Goal: Transaction & Acquisition: Book appointment/travel/reservation

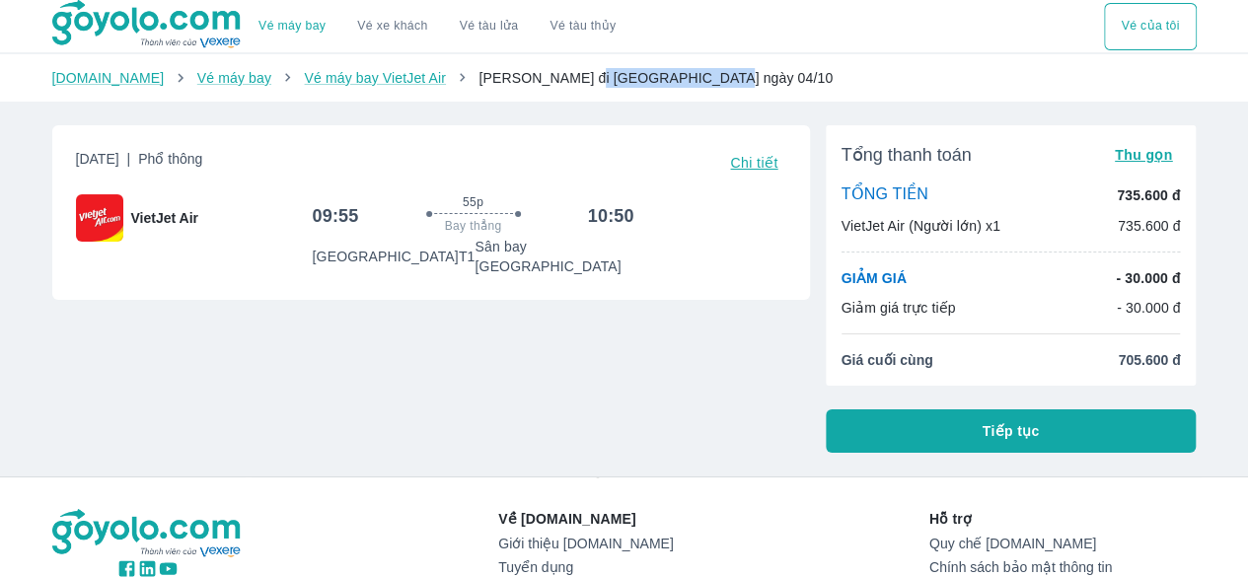
drag, startPoint x: 543, startPoint y: 82, endPoint x: 677, endPoint y: 82, distance: 134.2
click at [677, 82] on ol "Goyolo.com Vé máy bay Vé máy bay VietJet Air Hồ Chí Minh đi Đà Lạt ngày 04/10" at bounding box center [624, 78] width 1144 height 20
click at [618, 325] on div "Thứ 7, 4 Thg 10 2025 | Phổ thông Chi tiết VietJet Air 09:55 55p Bay thẳng 10:50…" at bounding box center [423, 281] width 773 height 343
drag, startPoint x: 1117, startPoint y: 366, endPoint x: 1174, endPoint y: 364, distance: 57.3
click at [1174, 364] on span "705.600 đ" at bounding box center [1149, 360] width 62 height 20
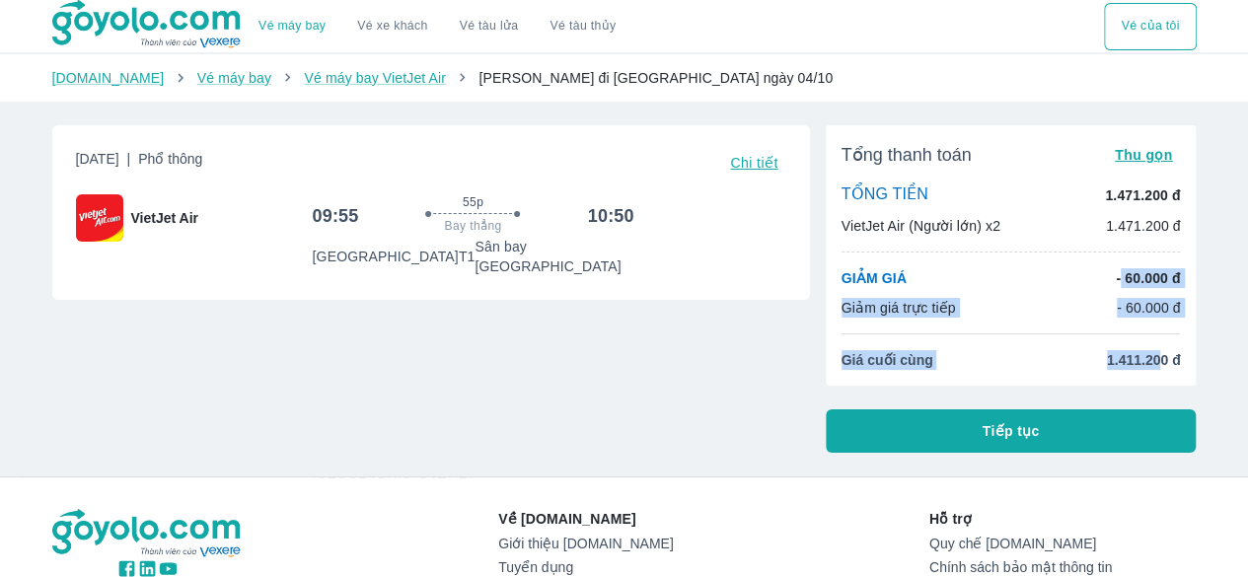
drag, startPoint x: 1119, startPoint y: 281, endPoint x: 1162, endPoint y: 351, distance: 82.4
click at [1162, 351] on div "Tổng thanh toán Thu gọn TỔNG TIỀN 1.471.200 đ VietJet Air (Người lớn) x2 1.471.…" at bounding box center [1011, 255] width 371 height 260
click at [1126, 358] on span "1.411.200 đ" at bounding box center [1144, 360] width 74 height 20
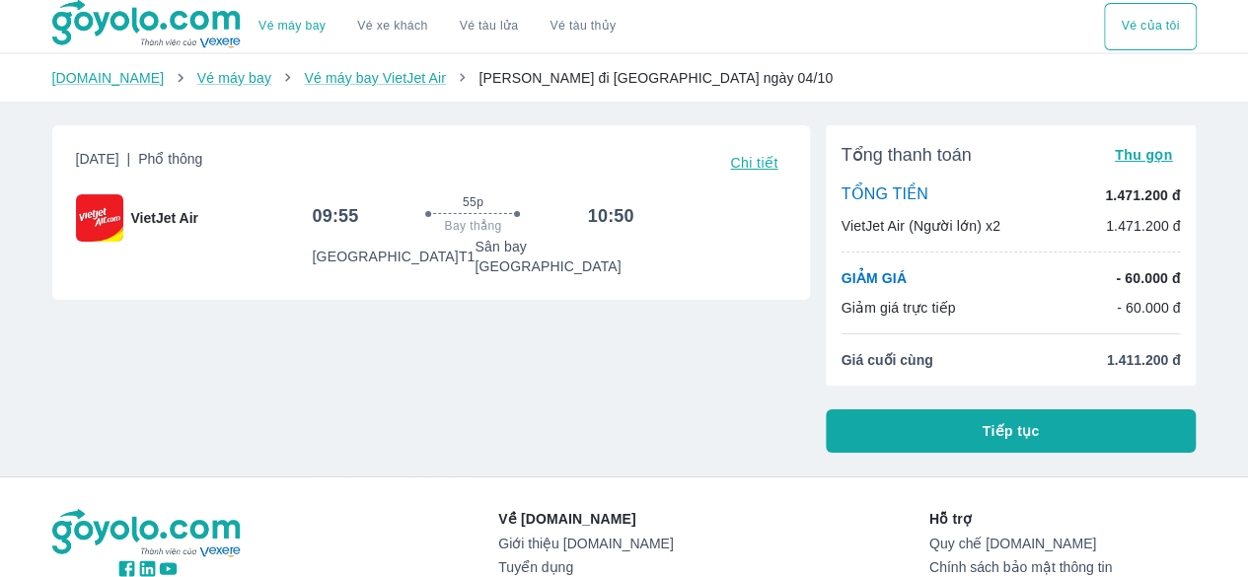
click at [918, 428] on button "Tiếp tục" at bounding box center [1011, 430] width 371 height 43
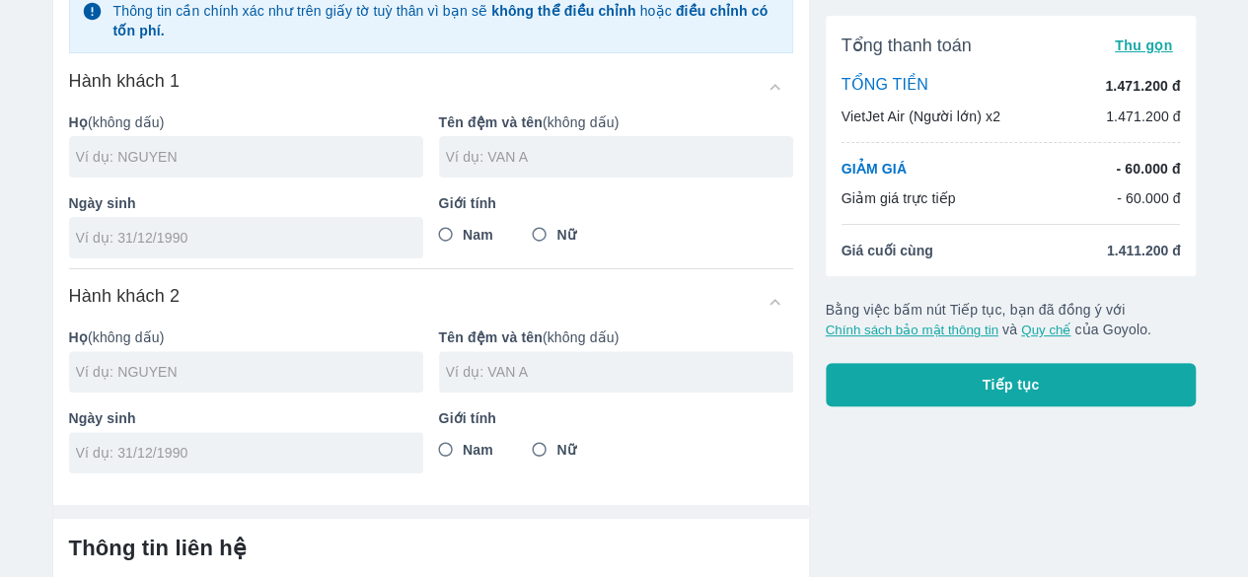
scroll to position [197, 0]
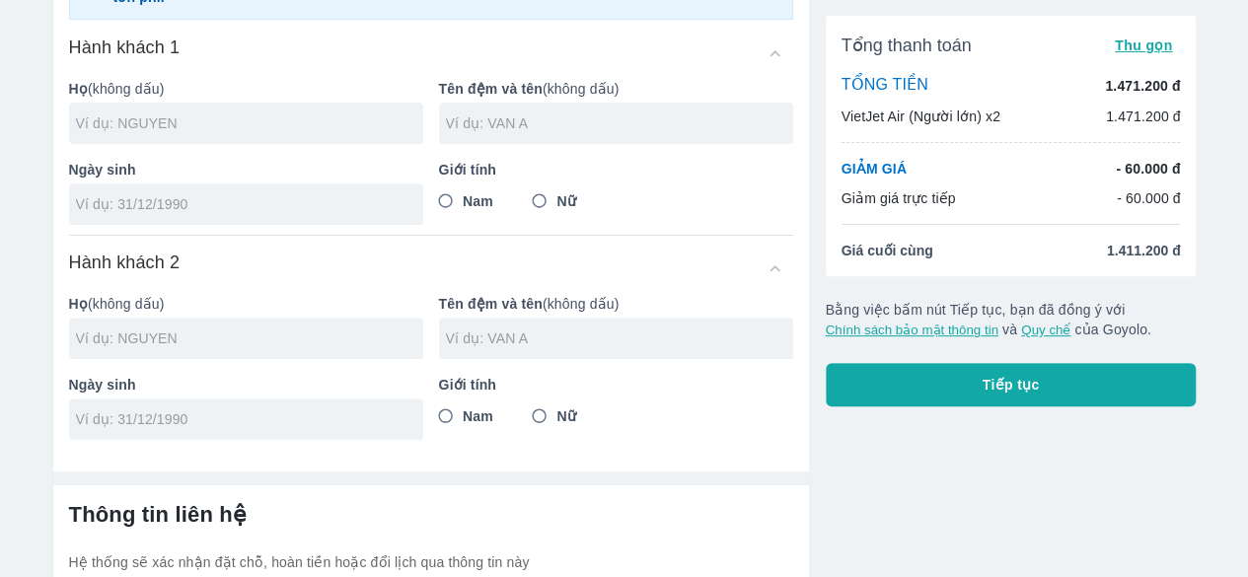
click at [275, 117] on input "text" at bounding box center [249, 123] width 347 height 20
type input "DANG"
type input "NHAT KHOA"
click at [196, 222] on div at bounding box center [246, 204] width 354 height 41
type input "17/02/1999"
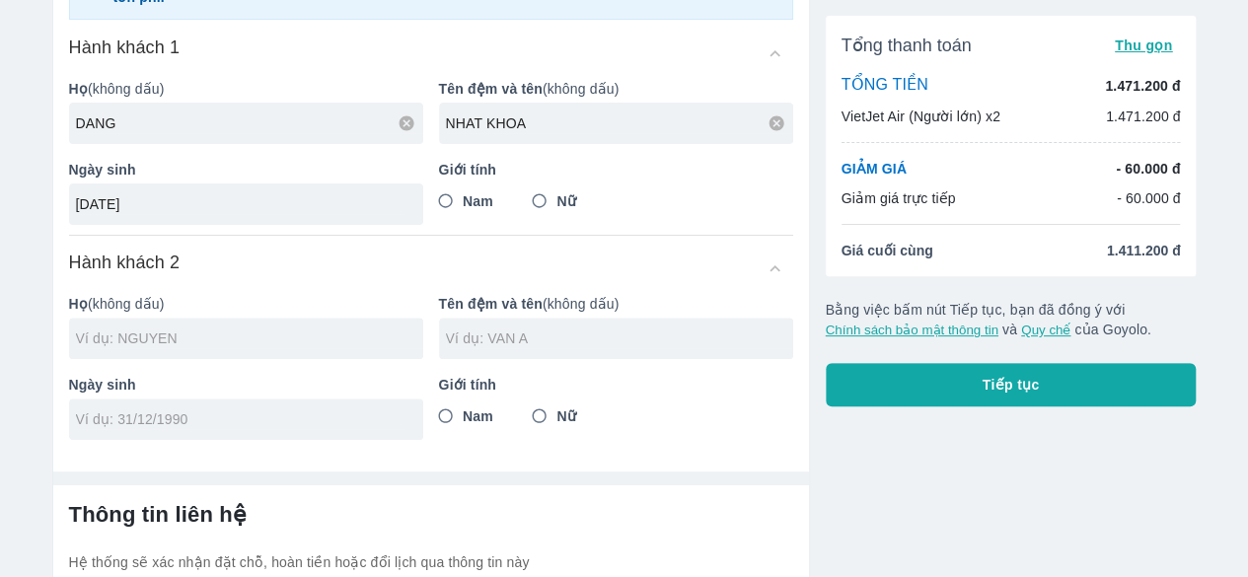
click at [448, 199] on input "Nam" at bounding box center [446, 202] width 36 height 36
radio input "true"
click at [275, 331] on input "text" at bounding box center [249, 339] width 347 height 20
type input "DANG NHAT KHOA"
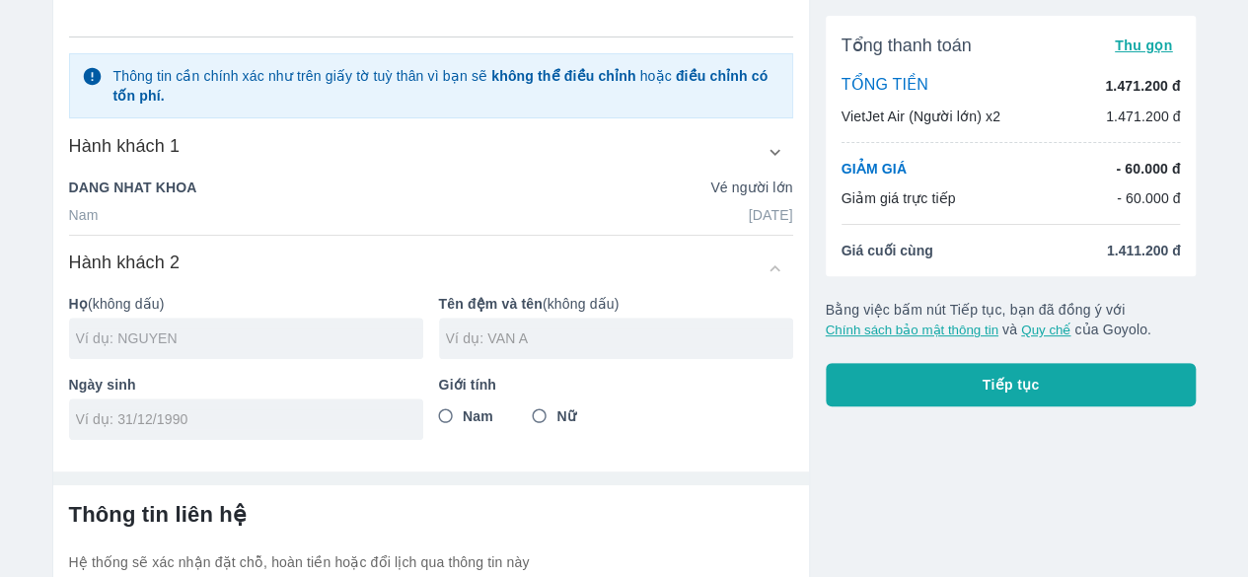
scroll to position [296, 0]
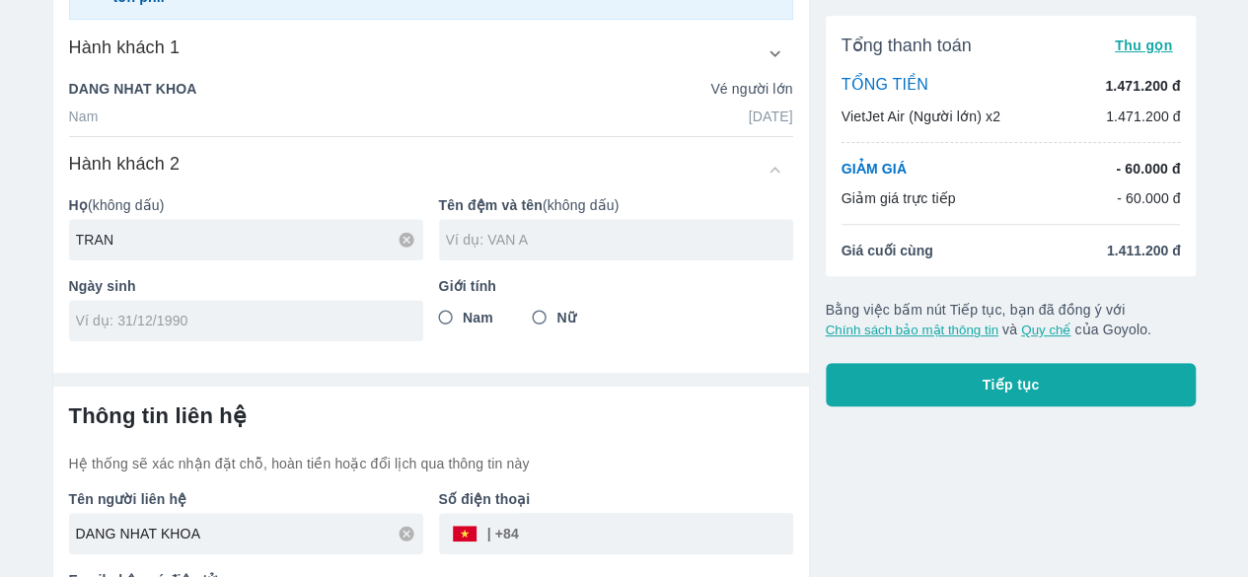
type input "TRAN"
type input "NGUYEN NHAT QUYNH"
click at [274, 331] on div at bounding box center [246, 320] width 354 height 41
type input "17/08/1999"
click at [532, 317] on input "Nữ" at bounding box center [540, 318] width 36 height 36
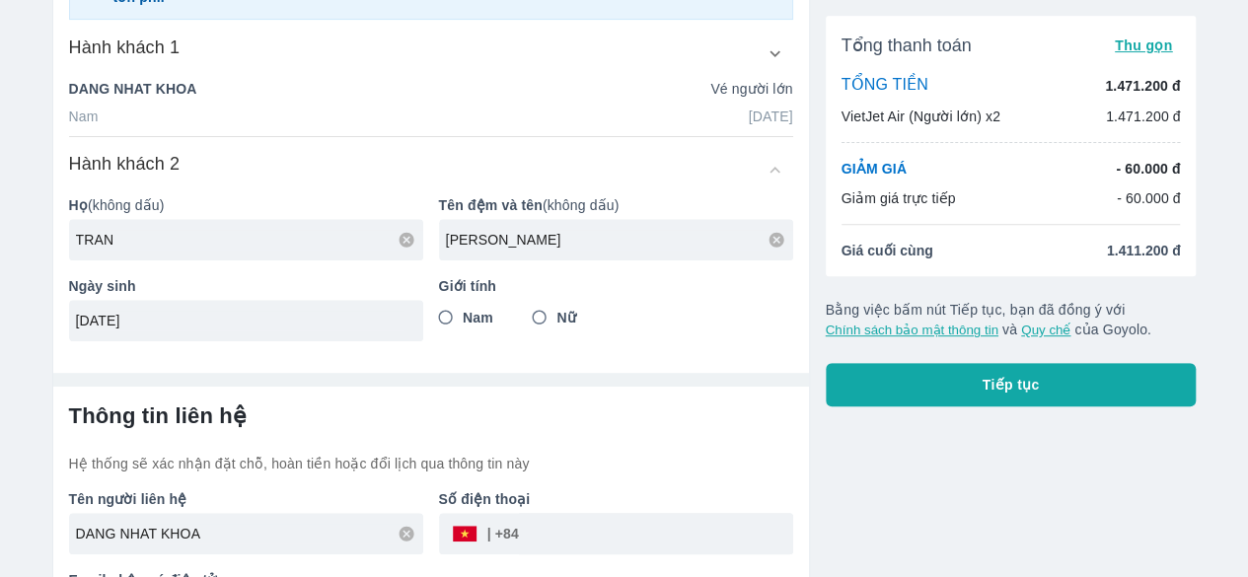
radio input "true"
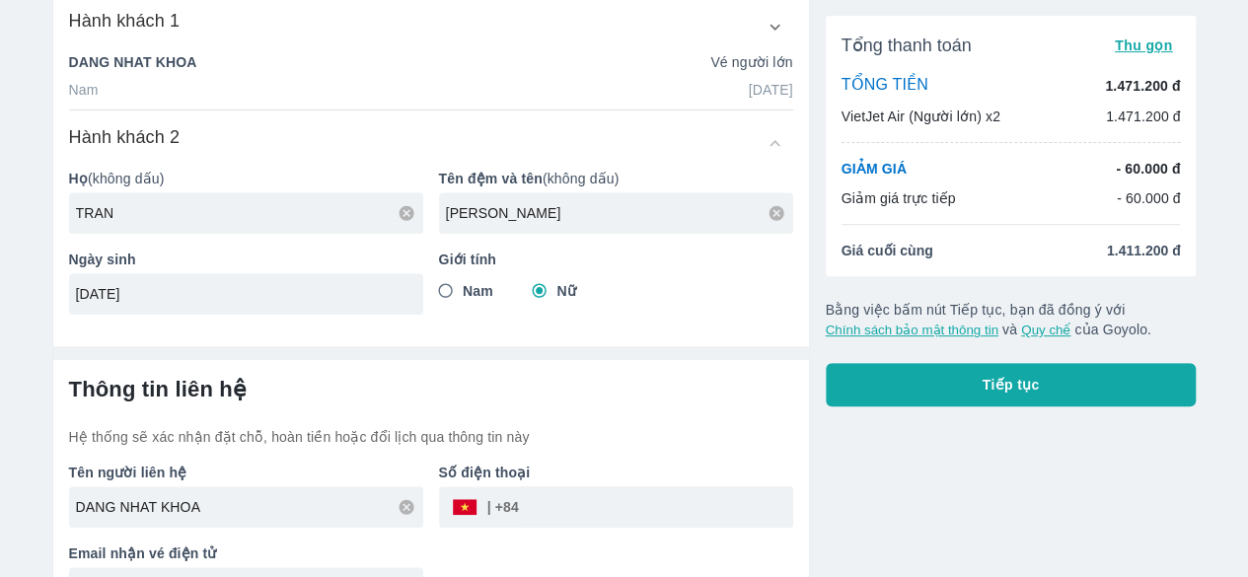
scroll to position [369, 0]
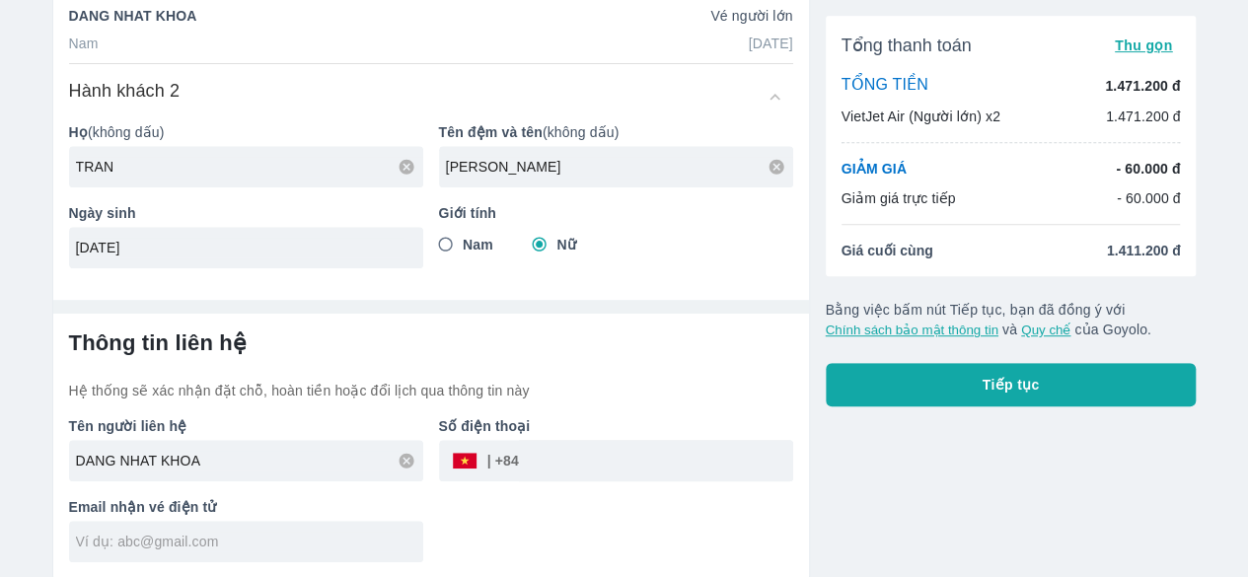
click at [258, 556] on div at bounding box center [246, 541] width 354 height 41
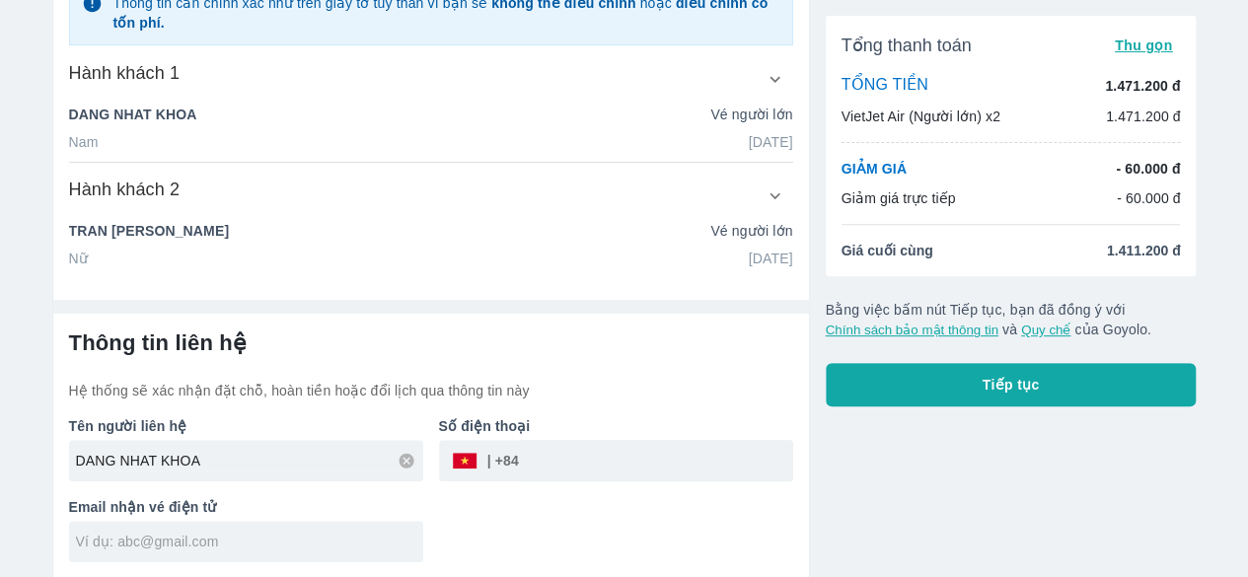
scroll to position [270, 0]
type input "tyndang1702@gmail.com"
click at [598, 464] on input "tel" at bounding box center [656, 460] width 274 height 47
type input "0924433473"
click at [945, 381] on button "Tiếp tục" at bounding box center [1011, 384] width 371 height 43
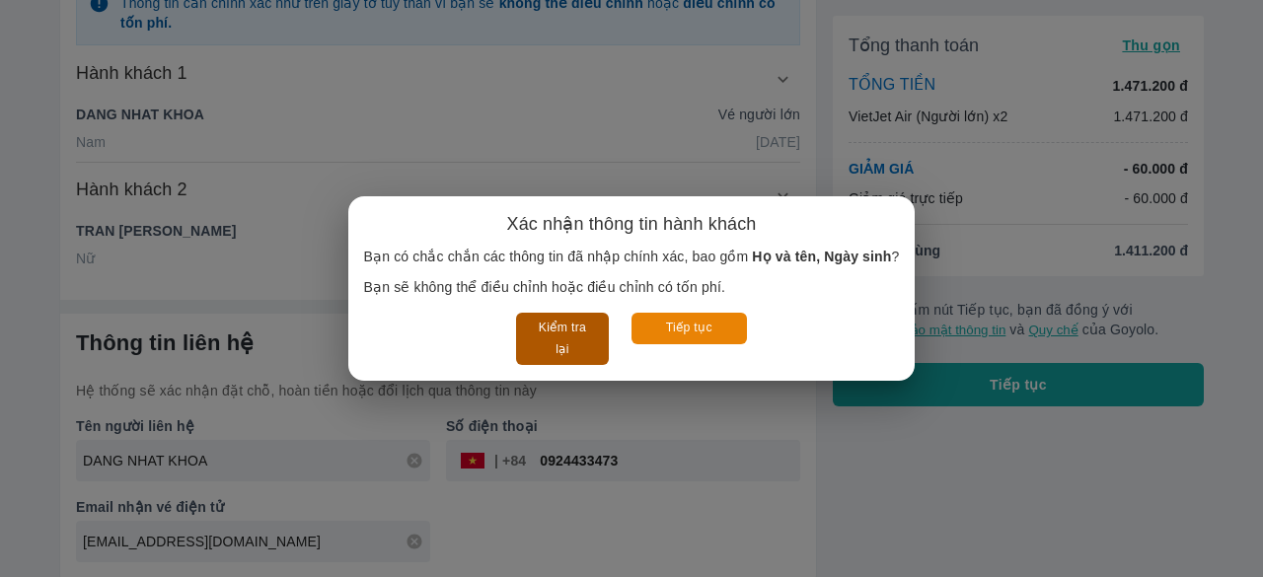
click at [556, 331] on button "Kiểm tra lại" at bounding box center [562, 339] width 92 height 52
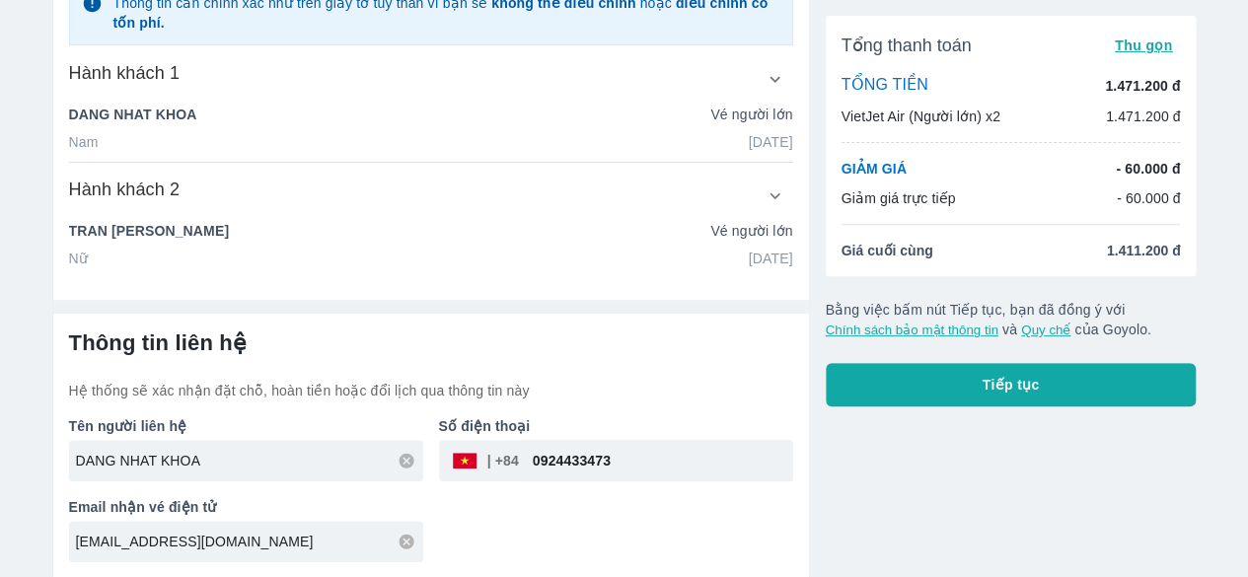
drag, startPoint x: 735, startPoint y: 267, endPoint x: 772, endPoint y: 258, distance: 37.6
click at [791, 261] on div "Thông tin hành khách Chọn hành khách đã lưu để điền nhanh (Anh) DANG NHAT KHOA …" at bounding box center [431, 46] width 756 height 478
click at [969, 392] on button "Tiếp tục" at bounding box center [1011, 384] width 371 height 43
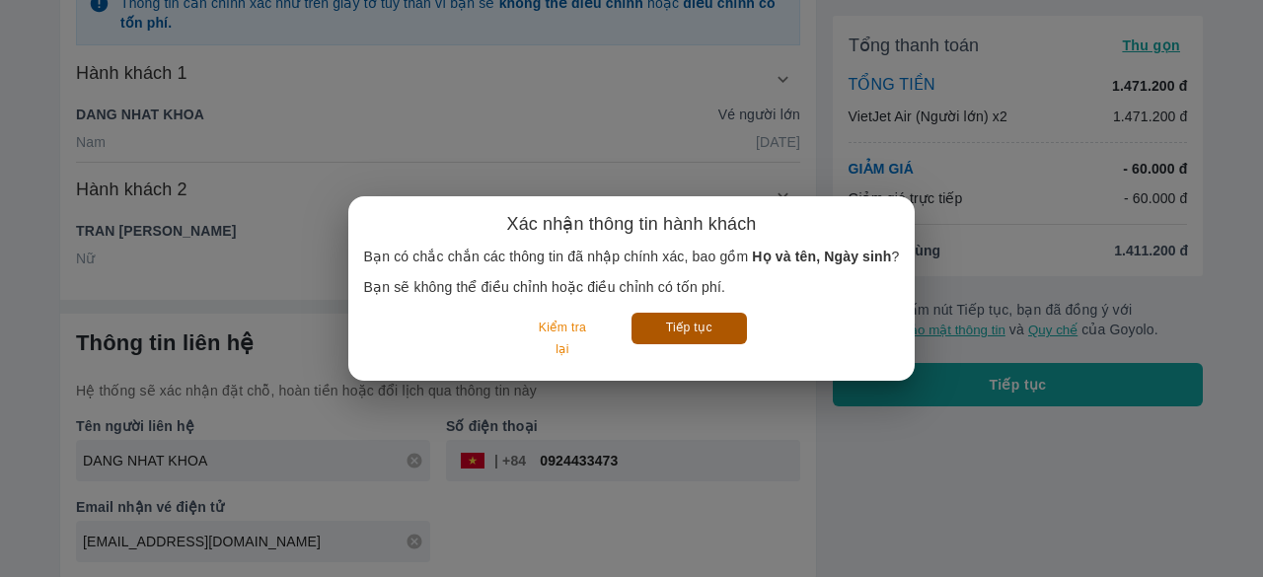
click at [705, 331] on button "Tiếp tục" at bounding box center [688, 328] width 115 height 31
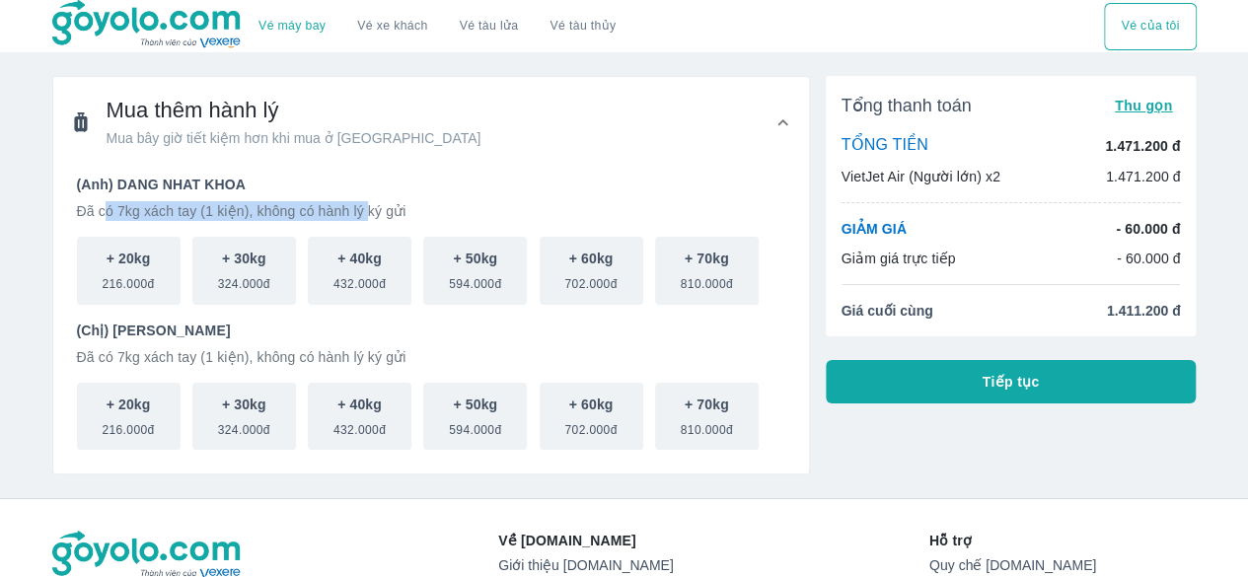
drag, startPoint x: 102, startPoint y: 208, endPoint x: 365, endPoint y: 206, distance: 263.4
click at [365, 206] on p "Đã có 7kg xách tay (1 kiện), không có hành lý ký gửi" at bounding box center [431, 211] width 708 height 20
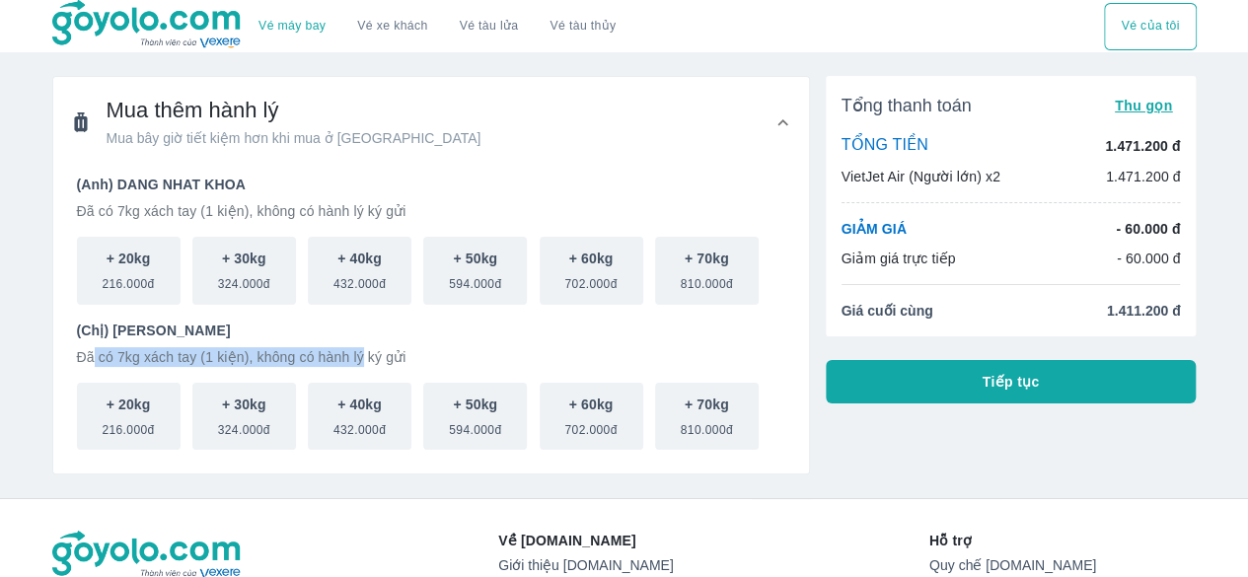
drag, startPoint x: 165, startPoint y: 348, endPoint x: 357, endPoint y: 349, distance: 192.4
click at [357, 349] on p "Đã có 7kg xách tay (1 kiện), không có hành lý ký gửi" at bounding box center [431, 357] width 708 height 20
click at [397, 360] on p "Đã có 7kg xách tay (1 kiện), không có hành lý ký gửi" at bounding box center [431, 357] width 708 height 20
drag, startPoint x: 349, startPoint y: 360, endPoint x: 57, endPoint y: 331, distance: 293.5
click at [57, 331] on div "(Anh) DANG NHAT KHOA Đã có 7kg xách tay (1 kiện), không có hành lý ký gửi + 20k…" at bounding box center [431, 321] width 756 height 306
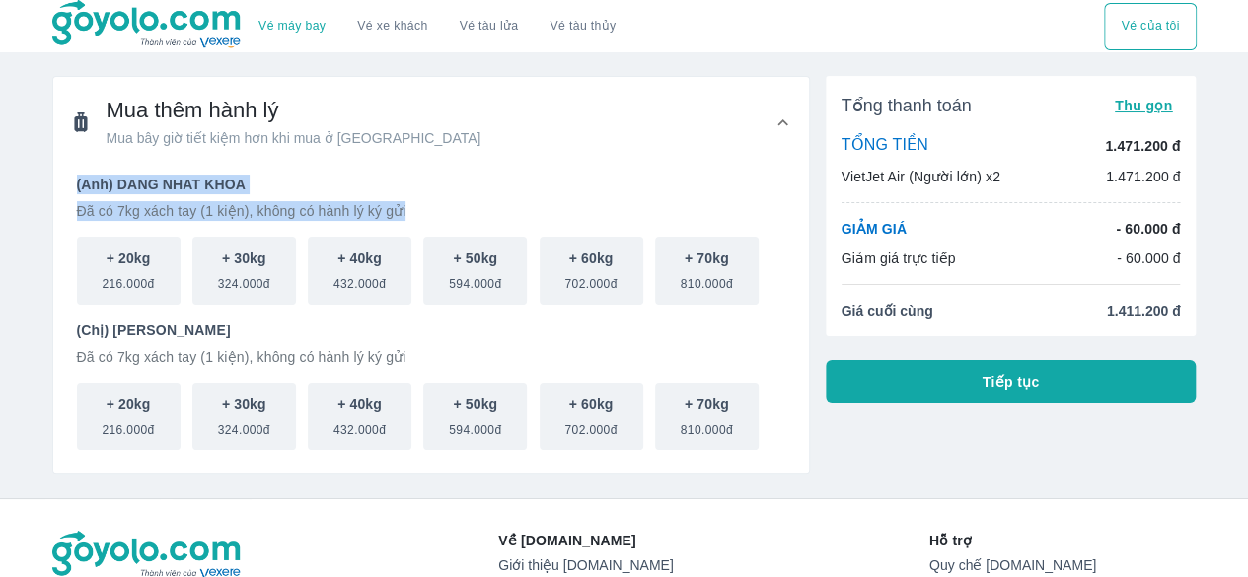
drag, startPoint x: 116, startPoint y: 184, endPoint x: 432, endPoint y: 202, distance: 316.2
click at [432, 202] on div "(Anh) DANG NHAT KHOA Đã có 7kg xách tay (1 kiện), không có hành lý ký gửi + 20k…" at bounding box center [431, 312] width 736 height 275
click at [172, 186] on p "(Anh) DANG NHAT KHOA" at bounding box center [431, 185] width 708 height 20
drag, startPoint x: 280, startPoint y: 217, endPoint x: 426, endPoint y: 228, distance: 146.4
click at [425, 228] on div "(Anh) DANG NHAT KHOA Đã có 7kg xách tay (1 kiện), không có hành lý ký gửi + 20k…" at bounding box center [431, 240] width 708 height 130
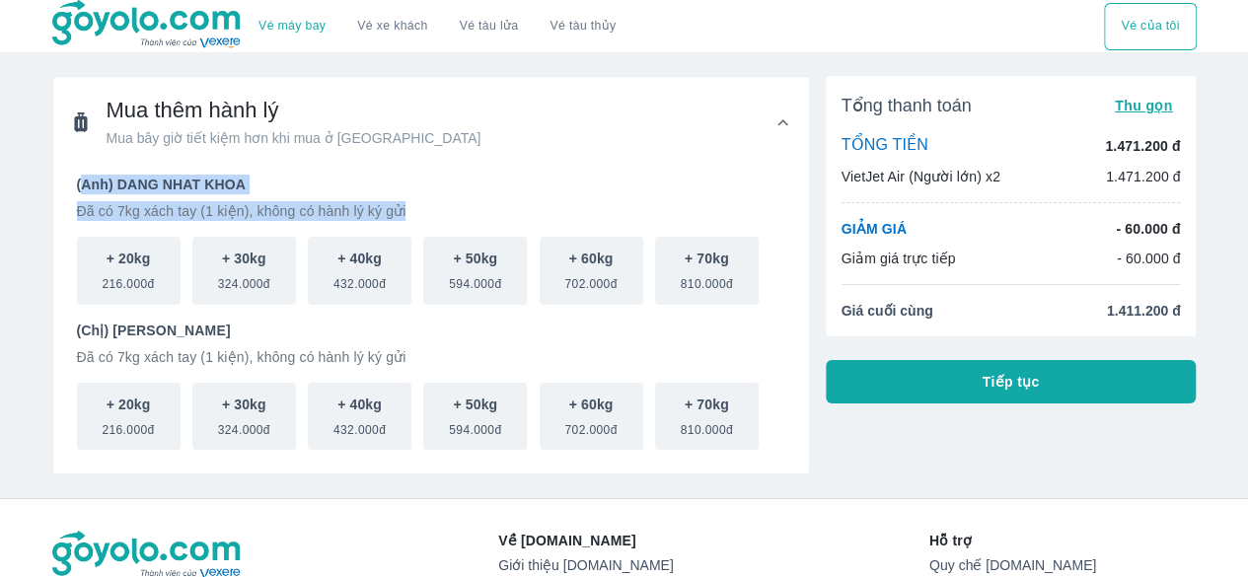
click at [251, 195] on div "(Anh) DANG NHAT KHOA Đã có 7kg xách tay (1 kiện), không có hành lý ký gửi" at bounding box center [431, 198] width 708 height 46
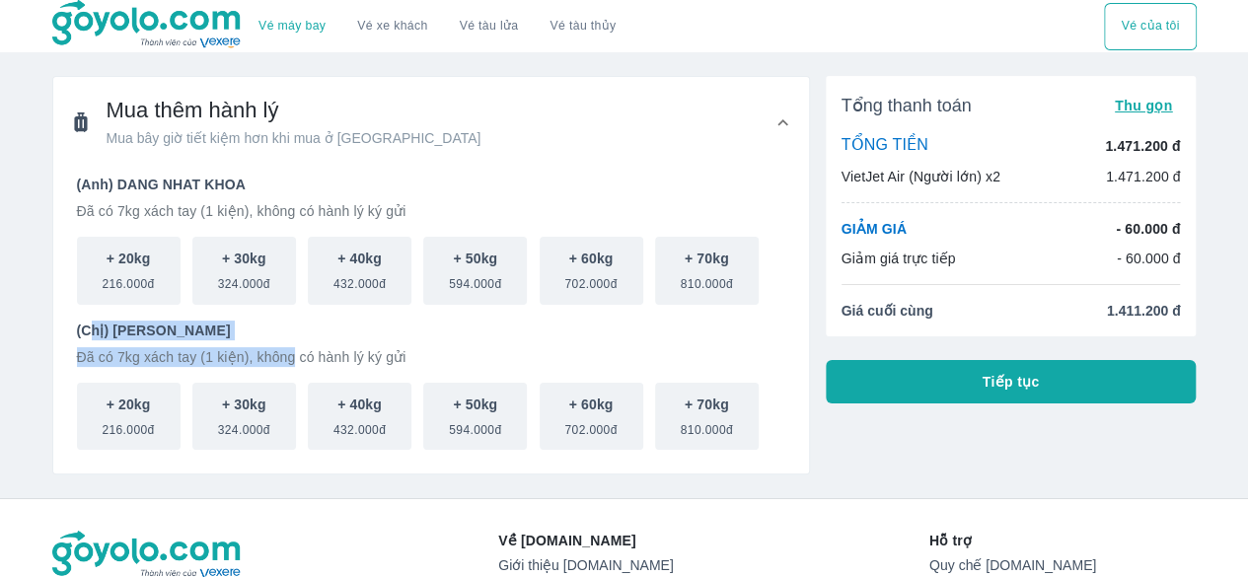
drag, startPoint x: 89, startPoint y: 331, endPoint x: 288, endPoint y: 350, distance: 200.3
click at [288, 350] on div "(Chị) TRAN NGUYEN NHAT QUYNH Đã có 7kg xách tay (1 kiện), không có hành lý ký g…" at bounding box center [431, 344] width 708 height 46
click at [322, 348] on p "Đã có 7kg xách tay (1 kiện), không có hành lý ký gửi" at bounding box center [431, 357] width 708 height 20
drag, startPoint x: 171, startPoint y: 317, endPoint x: 364, endPoint y: 326, distance: 193.6
click at [361, 326] on div "(Anh) DANG NHAT KHOA Đã có 7kg xách tay (1 kiện), không có hành lý ký gửi + 20k…" at bounding box center [431, 312] width 708 height 275
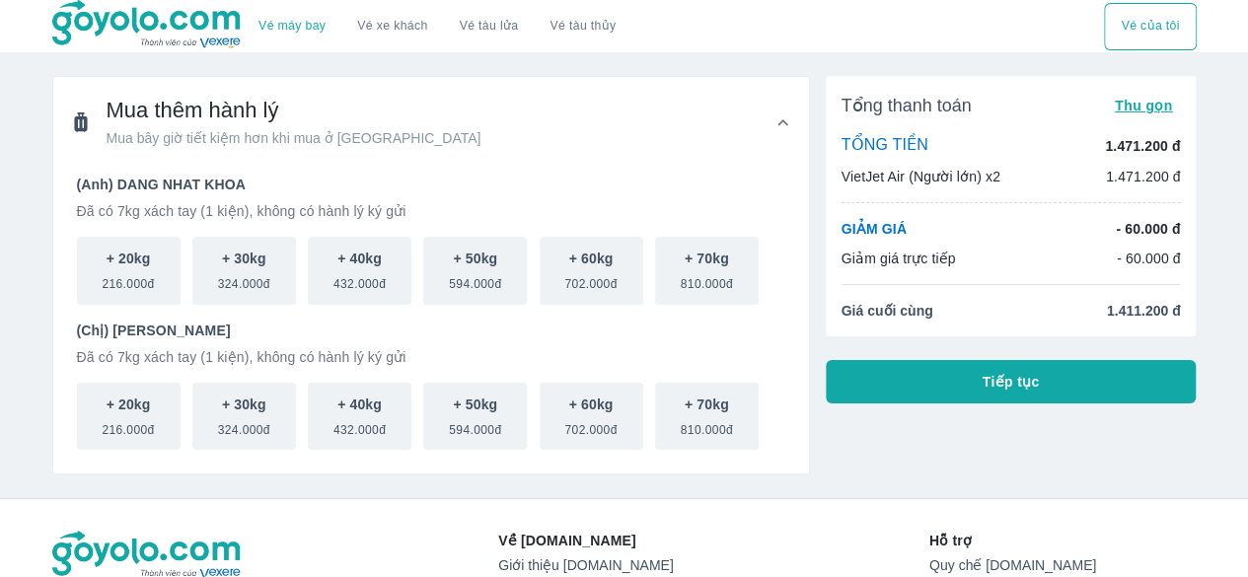
click at [963, 354] on div "Tổng thanh toán Thu gọn TỔNG TIỀN 1.471.200 đ VietJet Air (Người lớn) x2 1.471.…" at bounding box center [1011, 240] width 371 height 328
drag, startPoint x: 1127, startPoint y: 246, endPoint x: 1150, endPoint y: 267, distance: 32.1
click at [1150, 267] on div "GIẢM GIÁ - 60.000 đ Giảm giá trực tiếp - 60.000 đ" at bounding box center [1011, 243] width 339 height 49
click at [1121, 281] on div "Tổng thanh toán Thu gọn TỔNG TIỀN 1.471.200 đ VietJet Air (Người lớn) x2 1.471.…" at bounding box center [1011, 206] width 371 height 260
drag, startPoint x: 1115, startPoint y: 313, endPoint x: 1196, endPoint y: 313, distance: 80.9
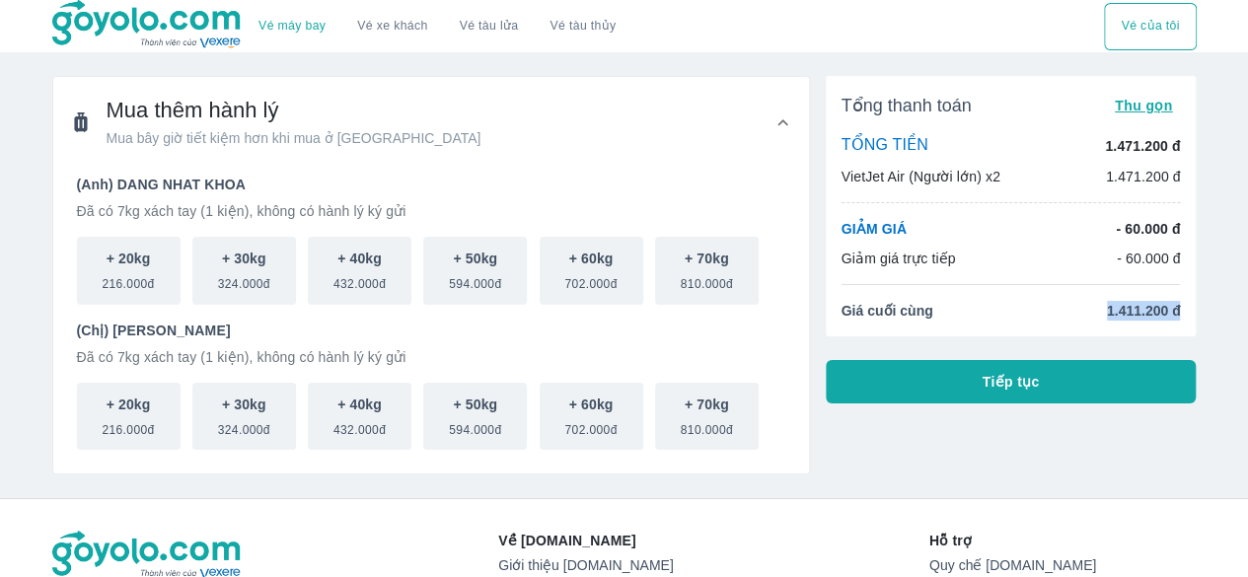
click at [1196, 313] on div "Tổng thanh toán Thu gọn TỔNG TIỀN 1.471.200 đ VietJet Air (Người lớn) x2 1.471.…" at bounding box center [1011, 206] width 371 height 260
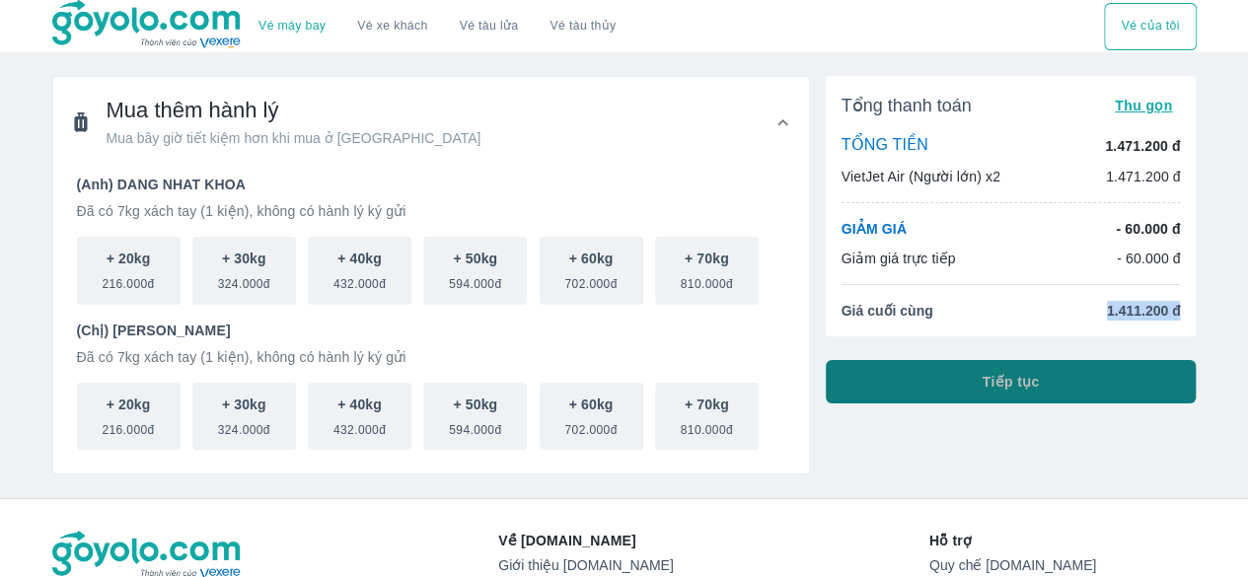
click at [1077, 392] on button "Tiếp tục" at bounding box center [1011, 381] width 371 height 43
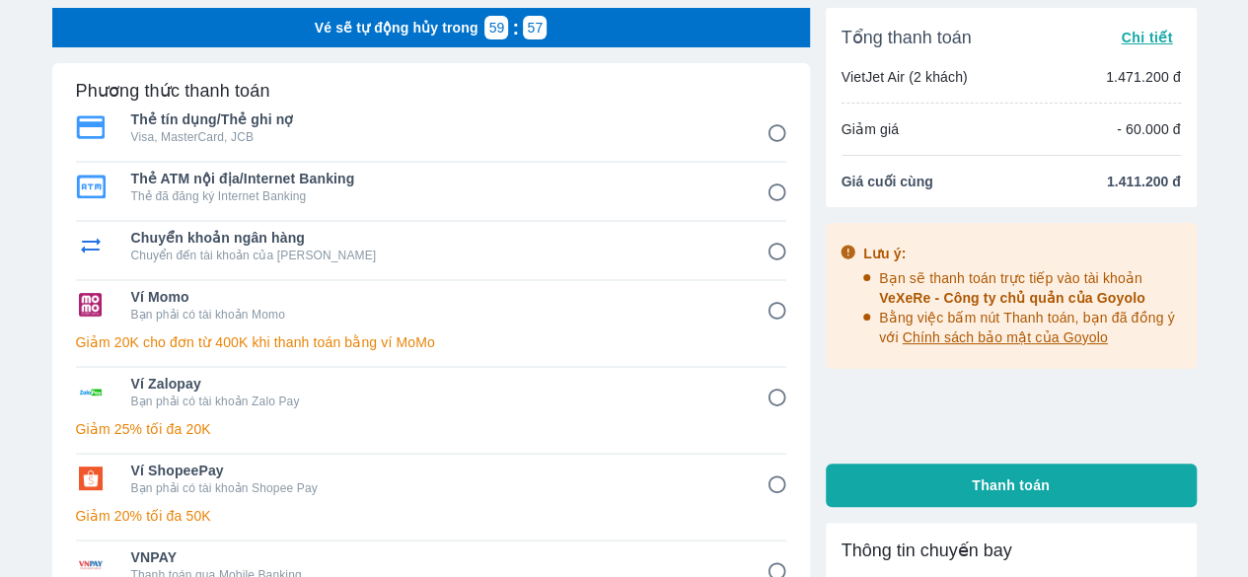
scroll to position [99, 0]
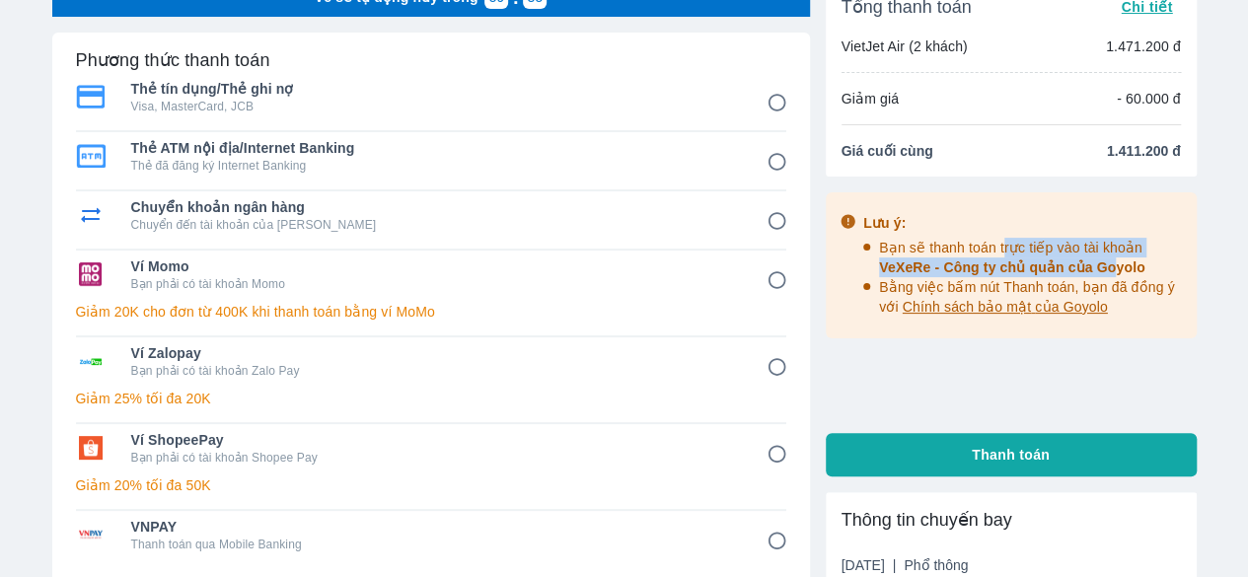
drag, startPoint x: 997, startPoint y: 248, endPoint x: 1105, endPoint y: 257, distance: 108.0
click at [1105, 257] on span "Bạn sẽ thanh toán trực tiếp vào tài khoản VeXeRe - Công ty chủ quản của Goyolo" at bounding box center [1012, 258] width 266 height 36
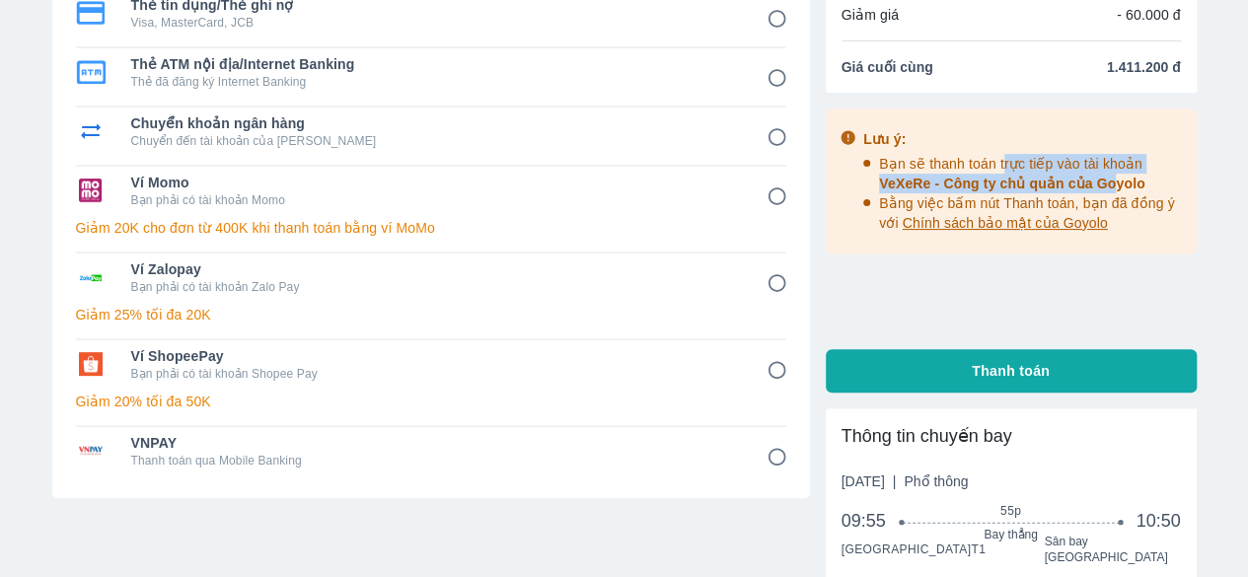
scroll to position [55, 0]
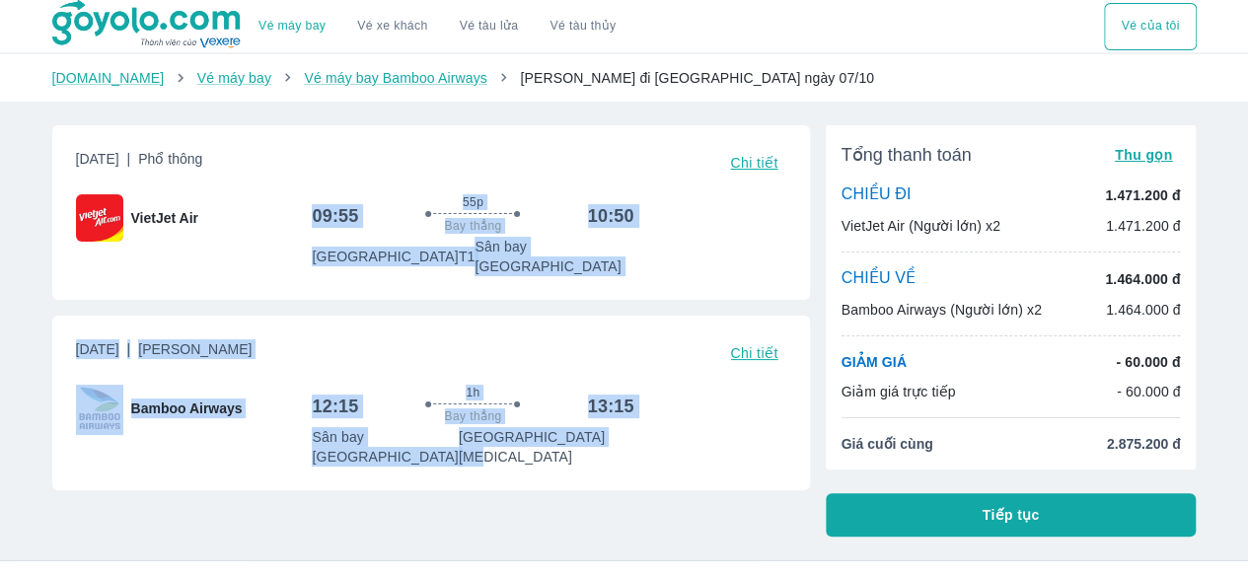
drag, startPoint x: 339, startPoint y: 239, endPoint x: 663, endPoint y: 413, distance: 367.7
click at [663, 409] on div "Thứ 7, 4 Thg 10 2025 | Phổ thông Chi tiết VietJet Air 09:55 55p Bay thẳng 10:50…" at bounding box center [431, 307] width 758 height 365
click at [669, 420] on div "12:15 1h Bay thẳng 13:15 Sân bay Liên Khương Sân bay Tân Sơn Nhất T3" at bounding box center [549, 426] width 474 height 82
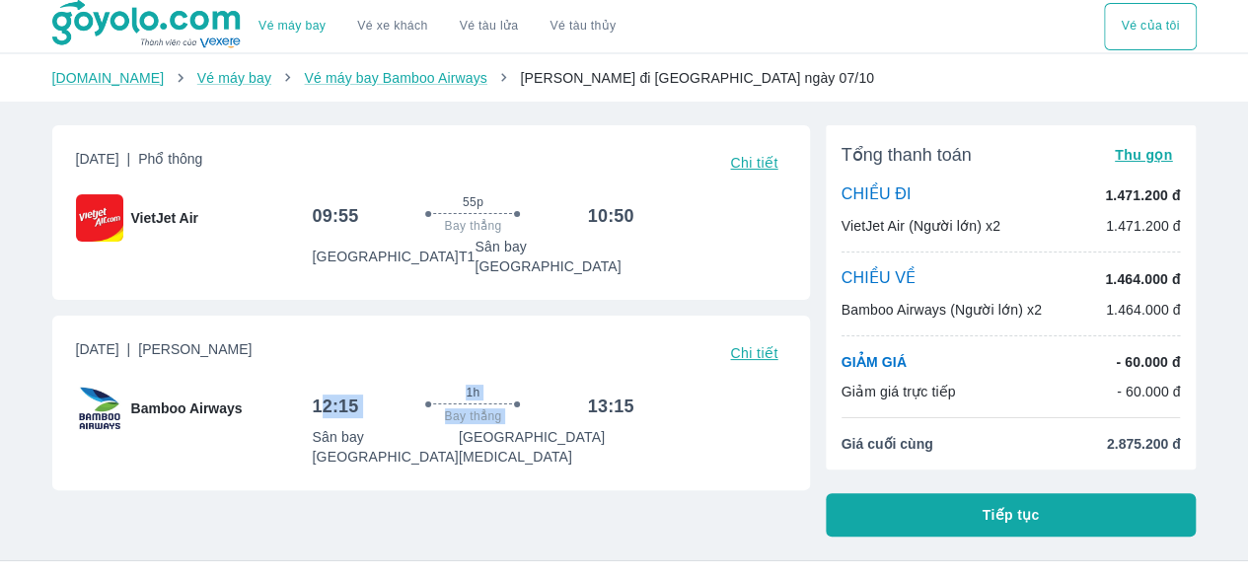
drag, startPoint x: 322, startPoint y: 380, endPoint x: 590, endPoint y: 382, distance: 268.4
click at [590, 385] on div "12:15 1h Bay thẳng 13:15" at bounding box center [473, 406] width 322 height 42
click at [627, 395] on h6 "13:15" at bounding box center [611, 407] width 46 height 24
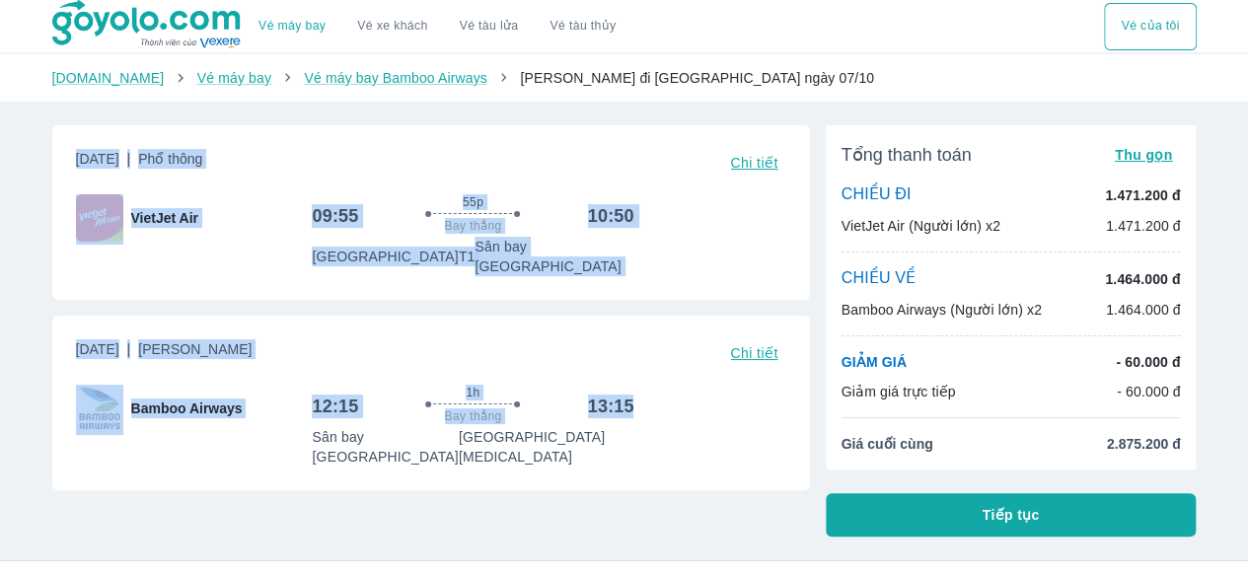
drag, startPoint x: 629, startPoint y: 384, endPoint x: 73, endPoint y: 140, distance: 607.5
click at [73, 140] on div "Thứ 7, 4 Thg 10 2025 | Phổ thông Chi tiết VietJet Air 09:55 55p Bay thẳng 10:50…" at bounding box center [431, 307] width 758 height 365
click at [556, 184] on div "Thứ 7, 4 Thg 10 2025 | Phổ thông Chi tiết VietJet Air 09:55 55p Bay thẳng 10:50…" at bounding box center [431, 212] width 710 height 127
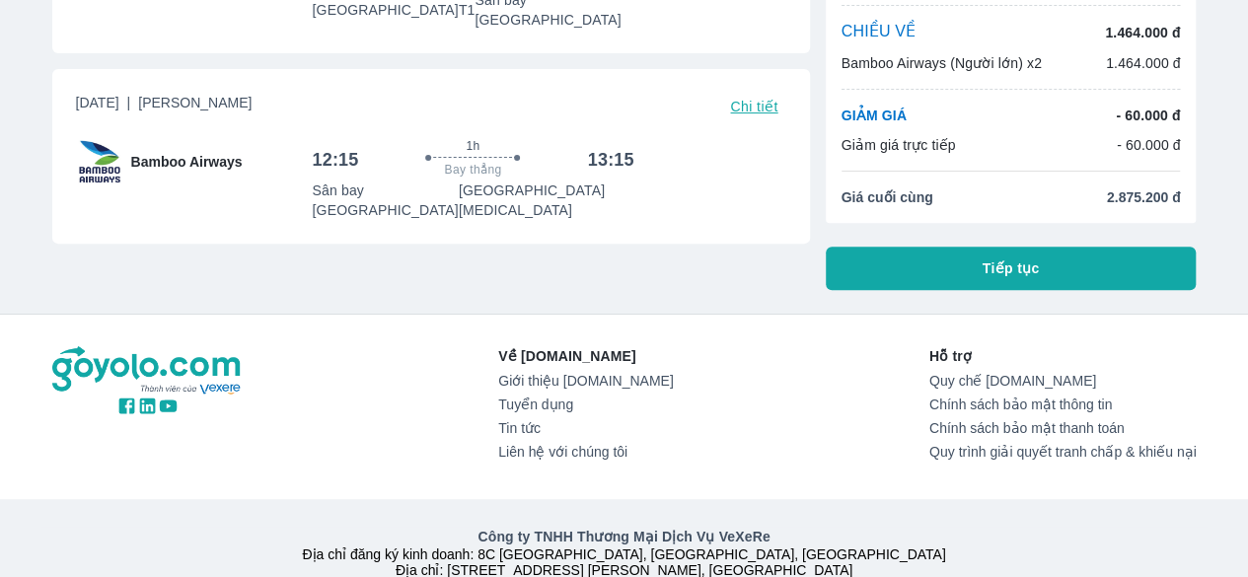
scroll to position [148, 0]
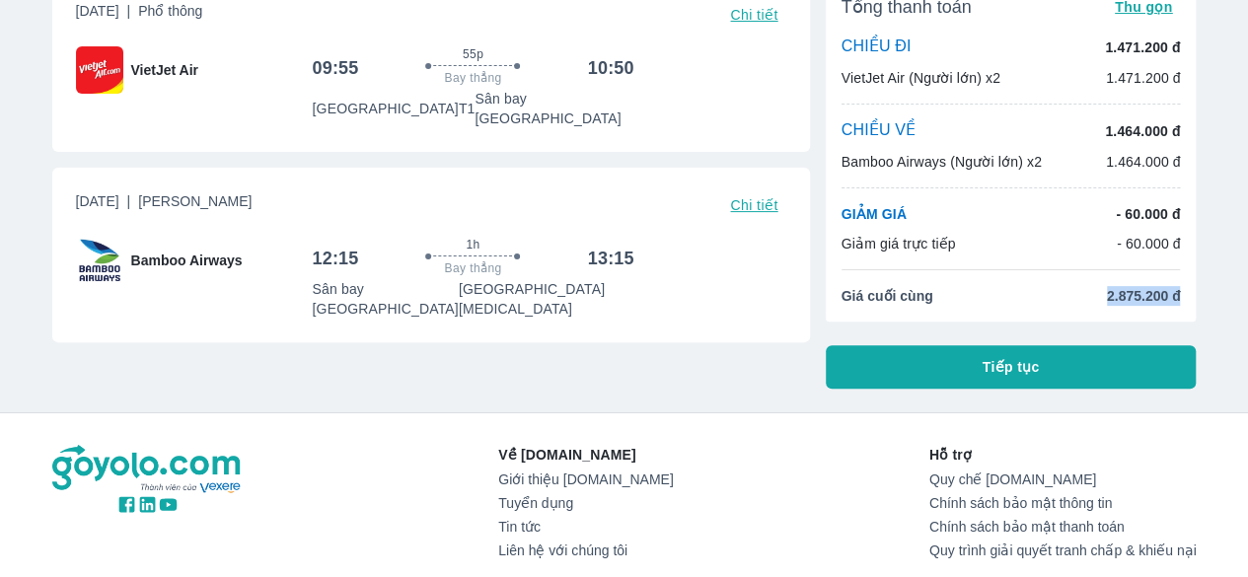
drag, startPoint x: 1107, startPoint y: 298, endPoint x: 1233, endPoint y: 301, distance: 126.3
click at [1233, 301] on div "Vé máy bay Vé xe khách Vé tàu lửa Vé tàu thủy Vé của tôi Goyolo.com Vé máy bay …" at bounding box center [624, 302] width 1248 height 900
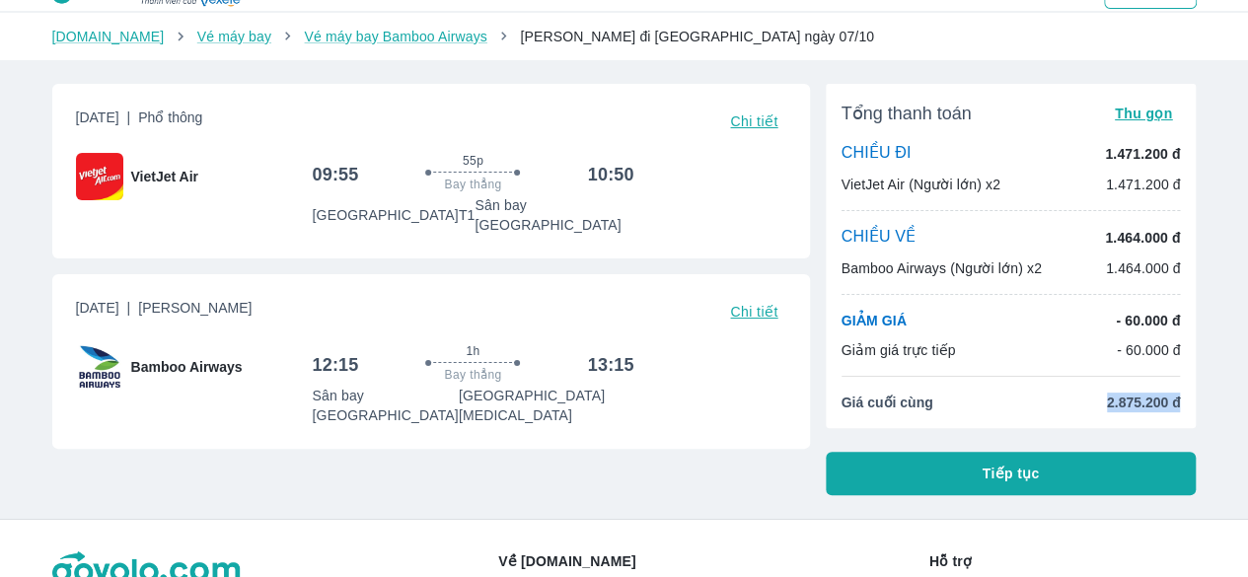
scroll to position [0, 0]
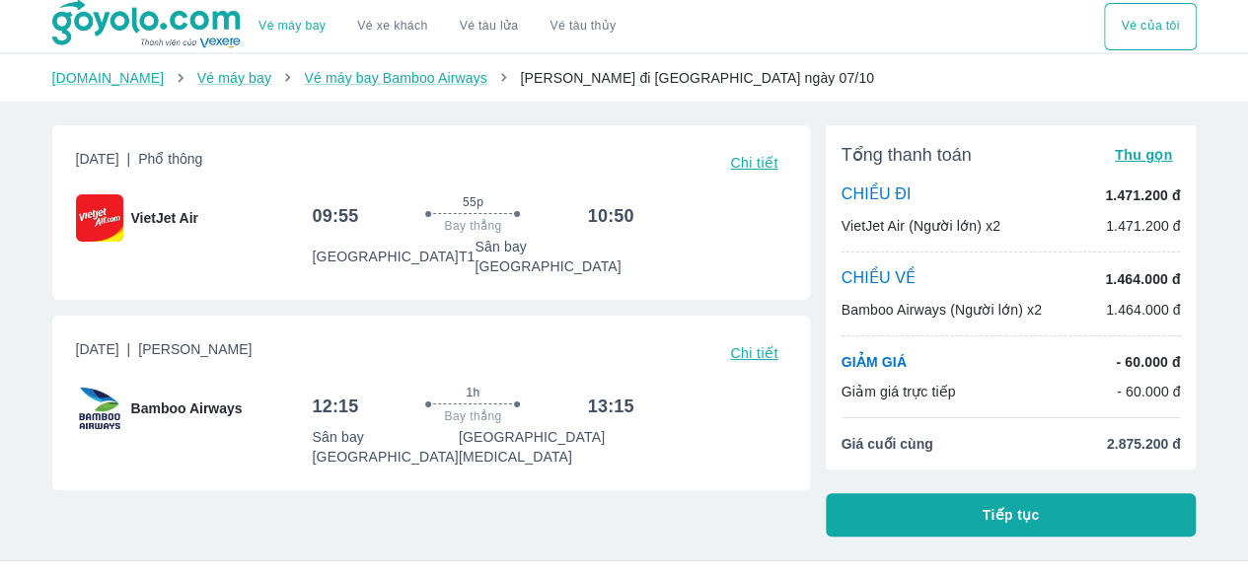
click at [1162, 424] on div "Tổng thanh toán Thu gọn CHIỀU ĐI 1.471.200 đ VietJet Air (Người lớn) x2 1.471.2…" at bounding box center [1011, 297] width 371 height 344
click at [1170, 453] on span "2.875.200 đ" at bounding box center [1144, 444] width 74 height 20
drag, startPoint x: 1188, startPoint y: 441, endPoint x: 885, endPoint y: 402, distance: 305.4
click at [885, 402] on div "Tổng thanh toán Thu gọn CHIỀU ĐI 1.471.200 đ VietJet Air (Người lớn) x2 1.471.2…" at bounding box center [1011, 297] width 371 height 344
click at [625, 504] on div "Thứ 7, 4 Thg 10 2025 | Phổ thông Chi tiết VietJet Air 09:55 55p Bay thẳng 10:50…" at bounding box center [423, 323] width 773 height 427
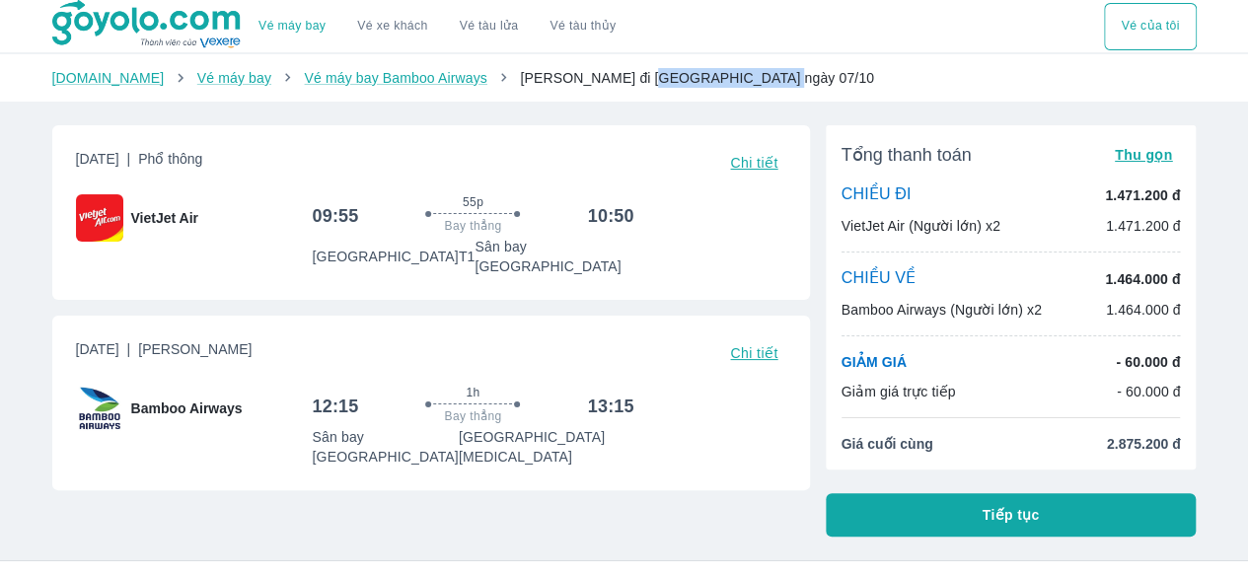
drag, startPoint x: 612, startPoint y: 83, endPoint x: 762, endPoint y: 86, distance: 150.0
click at [762, 86] on ol "Goyolo.com Vé máy bay Vé máy bay Bamboo Airways Lâm Đồng đi Hồ Chí Minh ngày 07…" at bounding box center [624, 78] width 1144 height 20
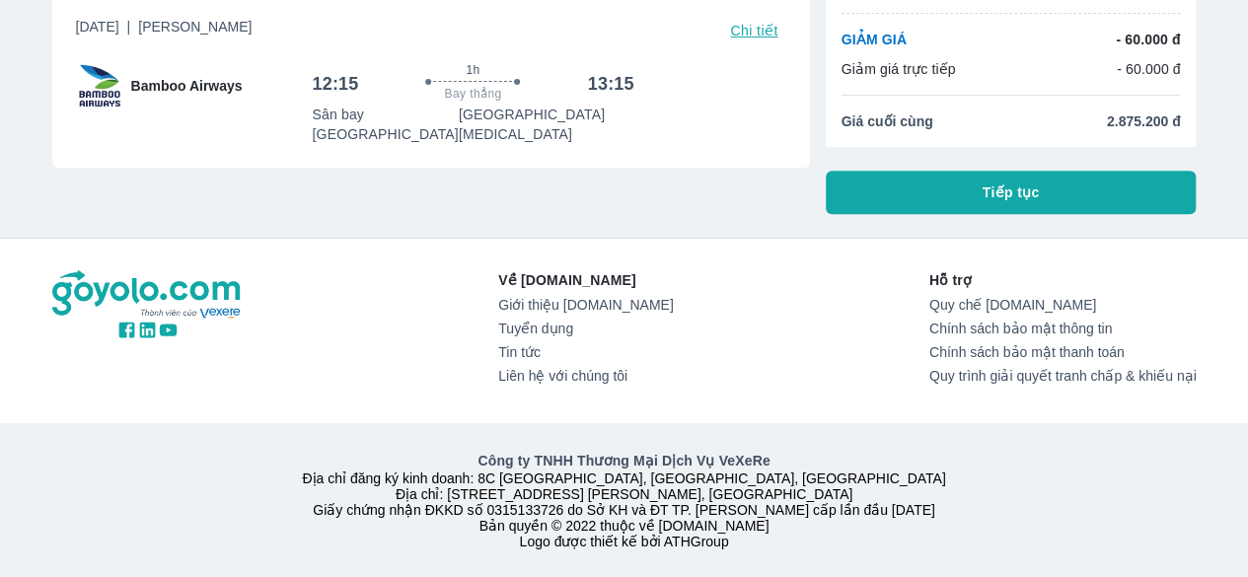
scroll to position [49, 0]
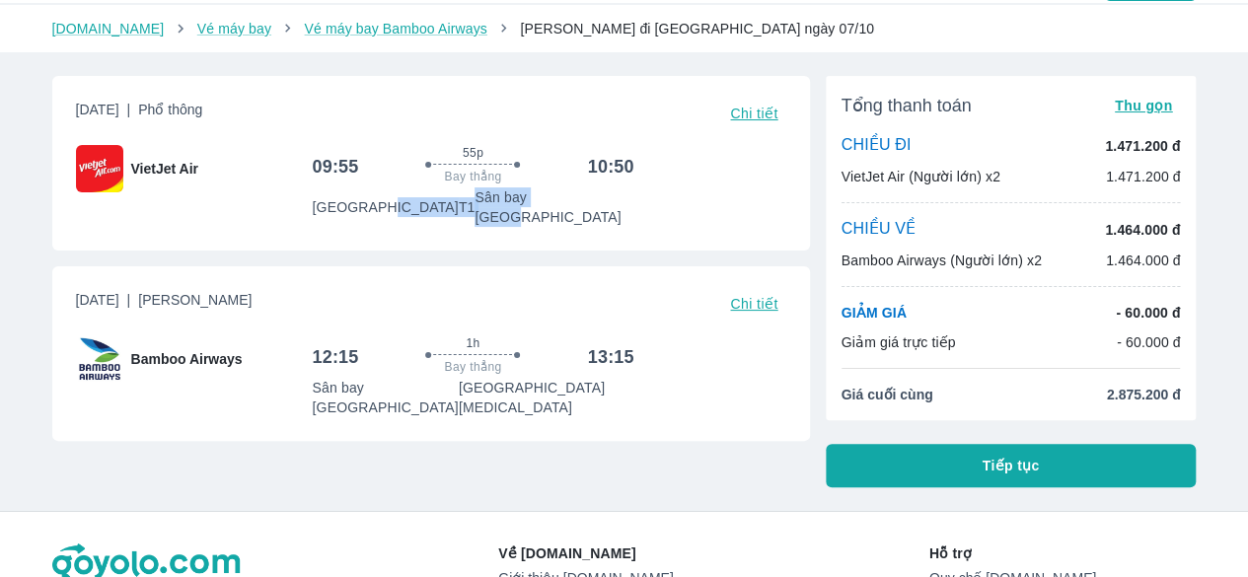
drag, startPoint x: 425, startPoint y: 200, endPoint x: 585, endPoint y: 200, distance: 159.8
click at [585, 200] on div "Sân bay Tân Sơn Nhất T1 Sân bay Liên Khương" at bounding box center [473, 206] width 322 height 39
click at [585, 200] on p "Sân bay [GEOGRAPHIC_DATA]" at bounding box center [554, 206] width 159 height 39
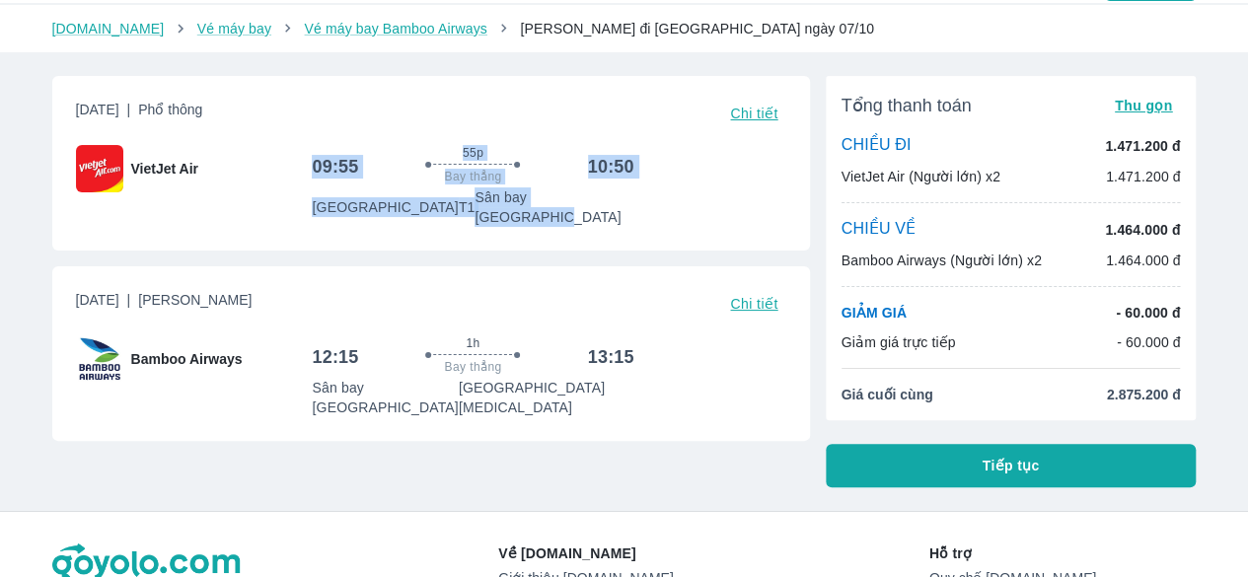
drag, startPoint x: 555, startPoint y: 196, endPoint x: 280, endPoint y: 171, distance: 276.4
click at [280, 171] on div "VietJet Air 09:55 55p Bay thẳng 10:50 Sân bay Tân Sơn Nhất T1 Sân bay Liên Khươ…" at bounding box center [431, 186] width 710 height 82
click at [286, 190] on div "VietJet Air" at bounding box center [194, 168] width 237 height 47
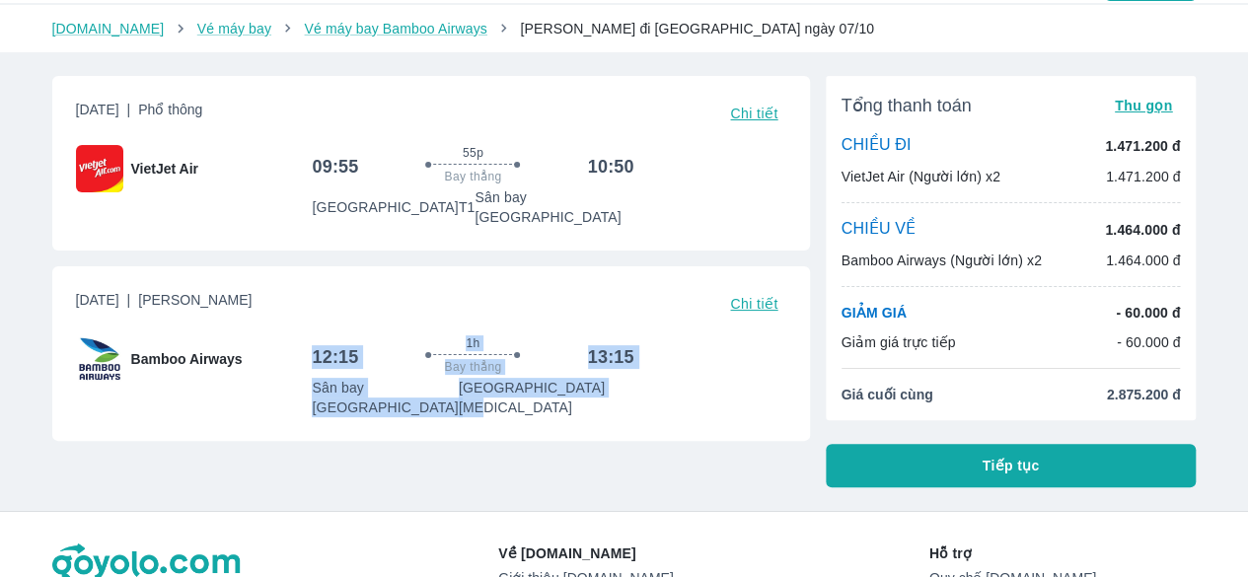
drag, startPoint x: 575, startPoint y: 362, endPoint x: 329, endPoint y: 366, distance: 246.7
click at [297, 340] on div "Bamboo Airways 12:15 1h Bay thẳng 13:15 Sân bay Liên Khương Sân bay Tân Sơn Nhấ…" at bounding box center [431, 376] width 710 height 82
click at [339, 380] on div "Thứ 3, 7 Thg 10 2025 | Phổ Thông Chi tiết Bamboo Airways 12:15 1h Bay thẳng 13:…" at bounding box center [431, 353] width 758 height 175
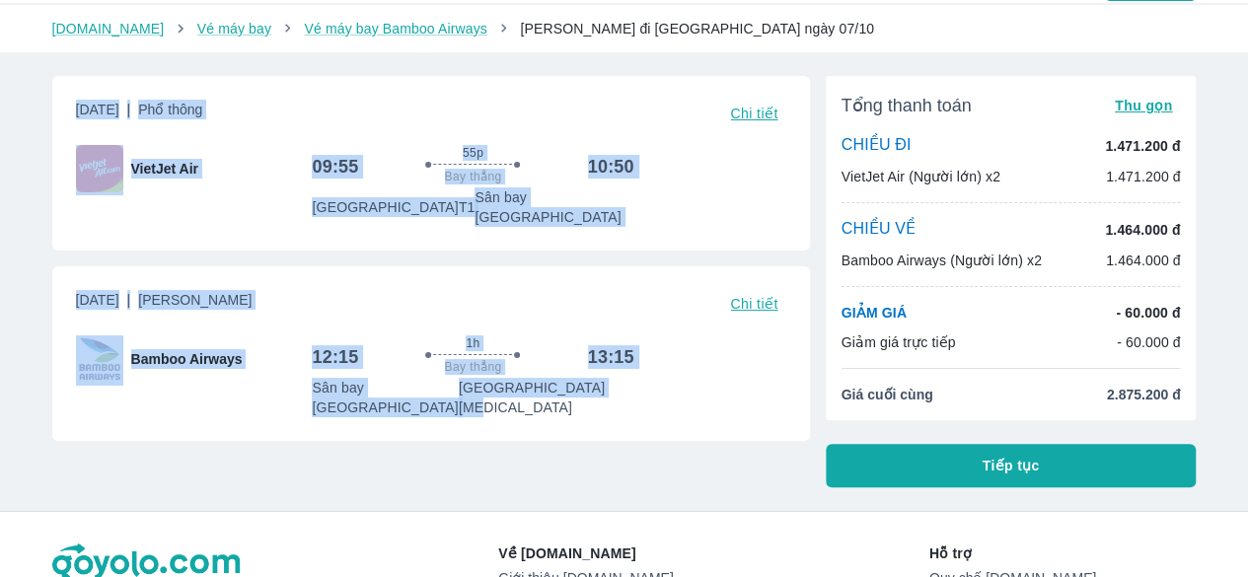
drag, startPoint x: 653, startPoint y: 370, endPoint x: 61, endPoint y: 103, distance: 649.5
click at [61, 103] on div "Thứ 7, 4 Thg 10 2025 | Phổ thông Chi tiết VietJet Air 09:55 55p Bay thẳng 10:50…" at bounding box center [431, 258] width 758 height 365
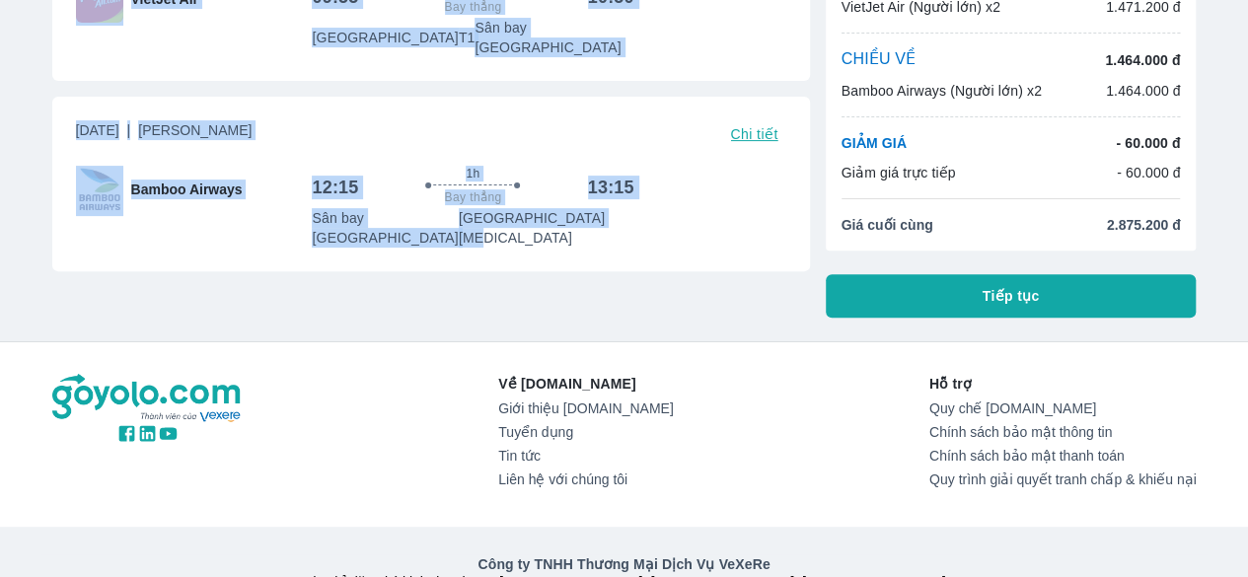
scroll to position [148, 0]
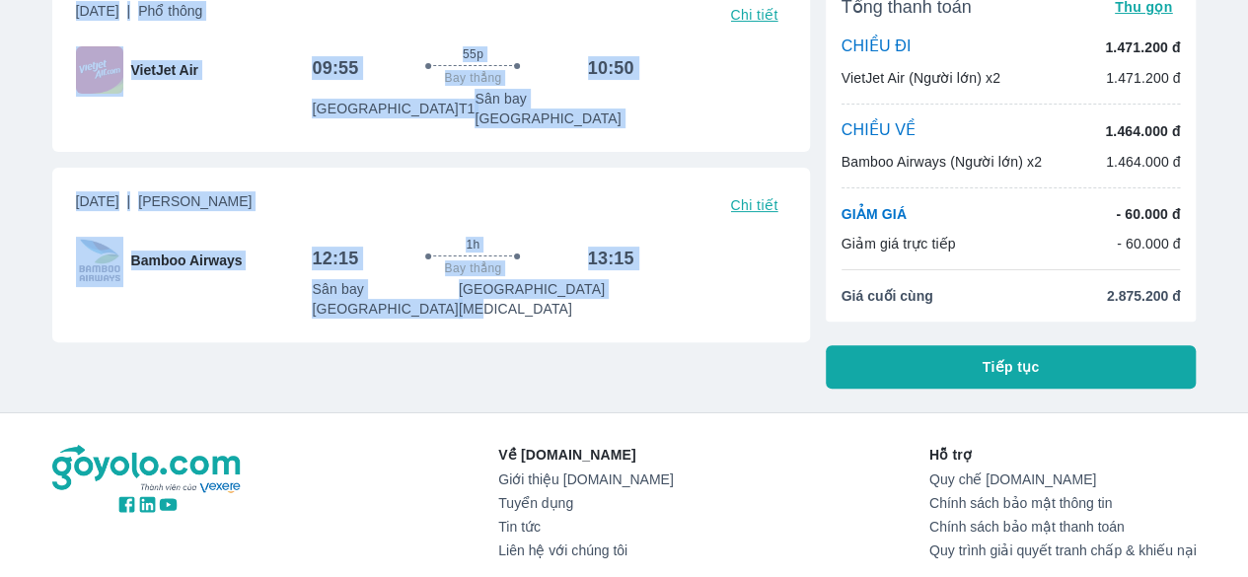
click at [592, 372] on div "Thứ 7, 4 Thg 10 2025 | Phổ thông Chi tiết VietJet Air 09:55 55p Bay thẳng 10:50…" at bounding box center [423, 175] width 773 height 427
click at [614, 311] on div "Thứ 7, 4 Thg 10 2025 | Phổ thông Chi tiết VietJet Air 09:55 55p Bay thẳng 10:50…" at bounding box center [423, 175] width 773 height 427
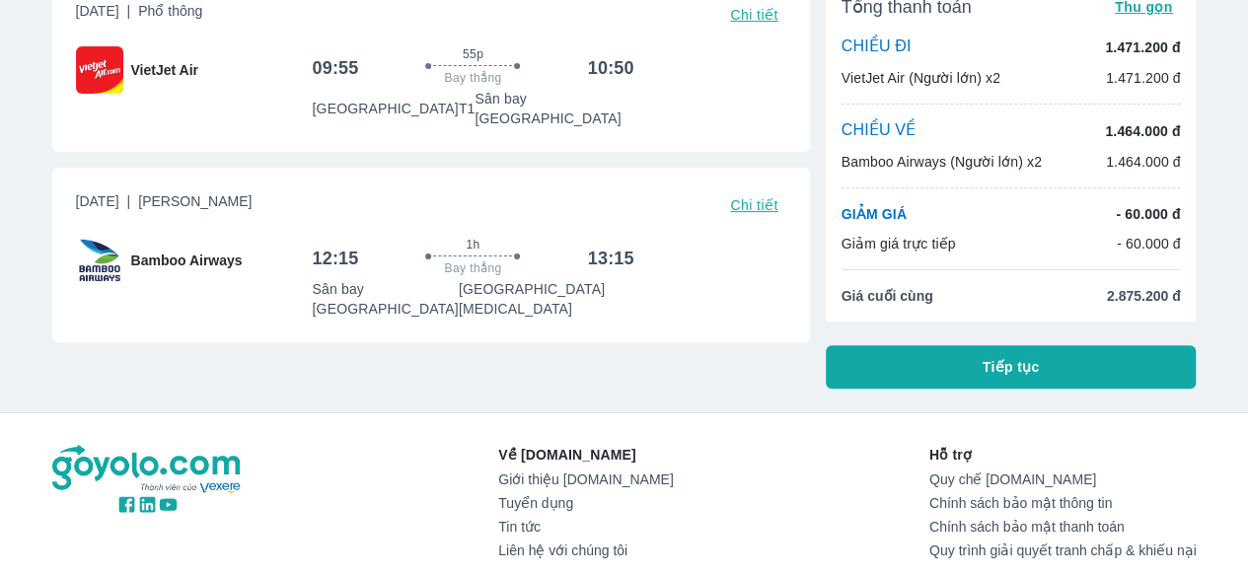
click at [613, 279] on p "Sân bay Tân Sơn Nhất T3" at bounding box center [547, 298] width 176 height 39
click at [394, 297] on div "Thứ 3, 7 Thg 10 2025 | Phổ Thông Chi tiết Bamboo Airways 12:15 1h Bay thẳng 13:…" at bounding box center [431, 255] width 758 height 175
click at [401, 279] on p "Sân bay [GEOGRAPHIC_DATA]" at bounding box center [385, 298] width 146 height 39
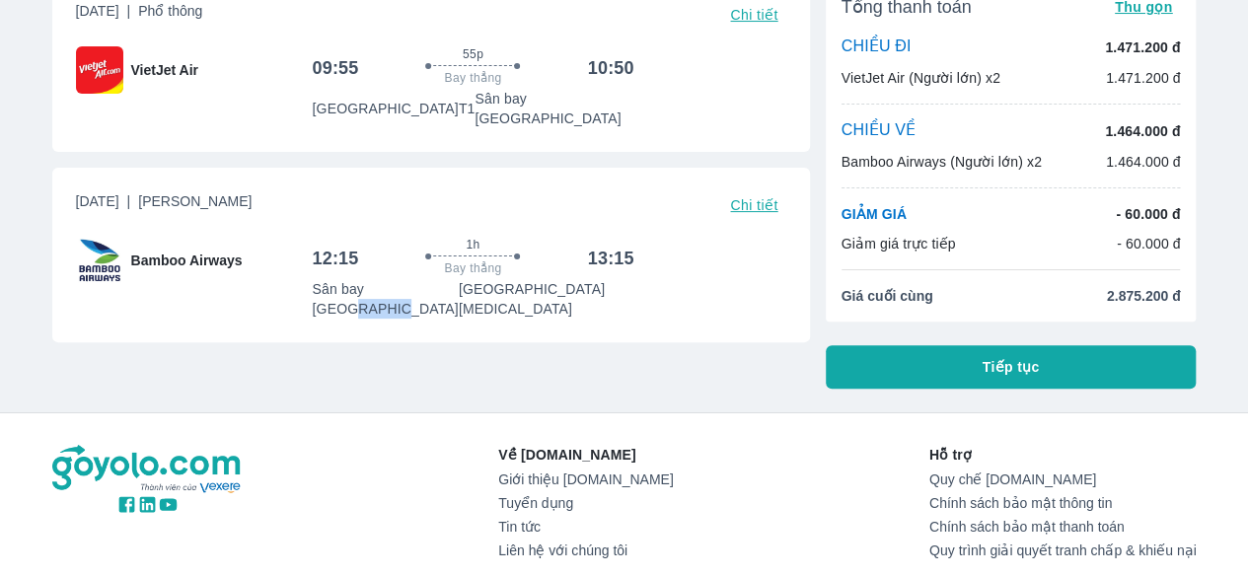
click at [401, 279] on p "Sân bay [GEOGRAPHIC_DATA]" at bounding box center [385, 298] width 146 height 39
click at [600, 374] on div "Thứ 7, 4 Thg 10 2025 | Phổ thông Chi tiết VietJet Air 09:55 55p Bay thẳng 10:50…" at bounding box center [423, 175] width 773 height 427
click at [607, 279] on p "Sân bay Tân Sơn Nhất T3" at bounding box center [547, 298] width 176 height 39
click at [477, 286] on div "Thứ 3, 7 Thg 10 2025 | Phổ Thông Chi tiết Bamboo Airways 12:15 1h Bay thẳng 13:…" at bounding box center [431, 255] width 758 height 175
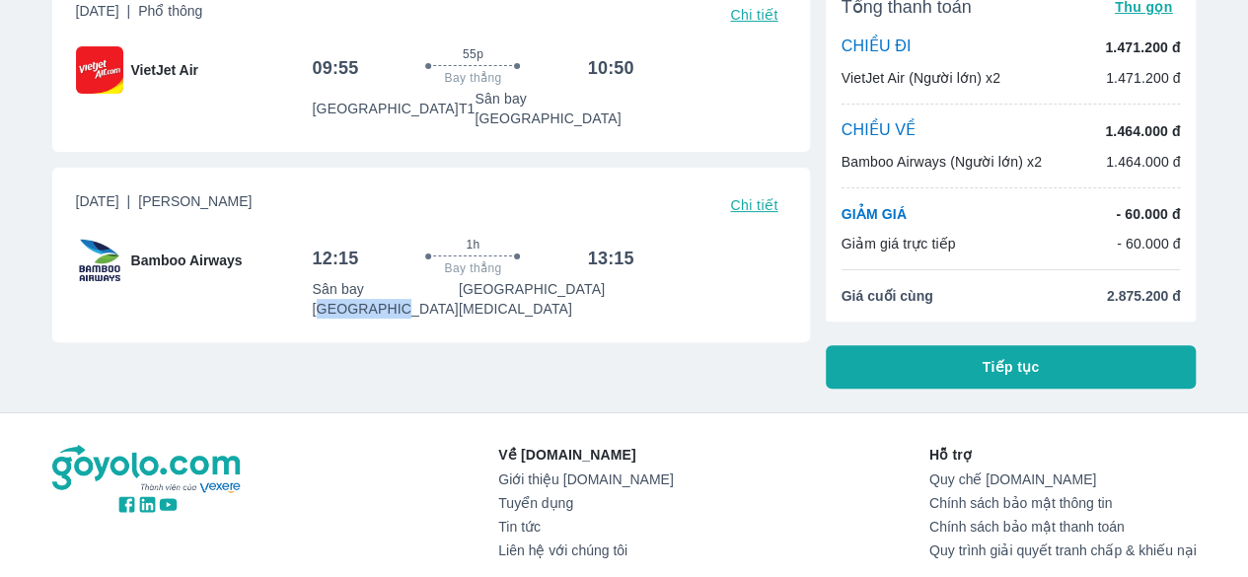
drag, startPoint x: 389, startPoint y: 277, endPoint x: 460, endPoint y: 297, distance: 73.7
click at [458, 297] on div "Thứ 3, 7 Thg 10 2025 | Phổ Thông Chi tiết Bamboo Airways 12:15 1h Bay thẳng 13:…" at bounding box center [431, 255] width 758 height 175
click at [464, 301] on div "Thứ 3, 7 Thg 10 2025 | Phổ Thông Chi tiết Bamboo Airways 12:15 1h Bay thẳng 13:…" at bounding box center [431, 255] width 758 height 175
click at [427, 283] on div "Thứ 3, 7 Thg 10 2025 | Phổ Thông Chi tiết Bamboo Airways 12:15 1h Bay thẳng 13:…" at bounding box center [431, 255] width 758 height 175
click at [435, 284] on div "Thứ 3, 7 Thg 10 2025 | Phổ Thông Chi tiết Bamboo Airways 12:15 1h Bay thẳng 13:…" at bounding box center [431, 255] width 758 height 175
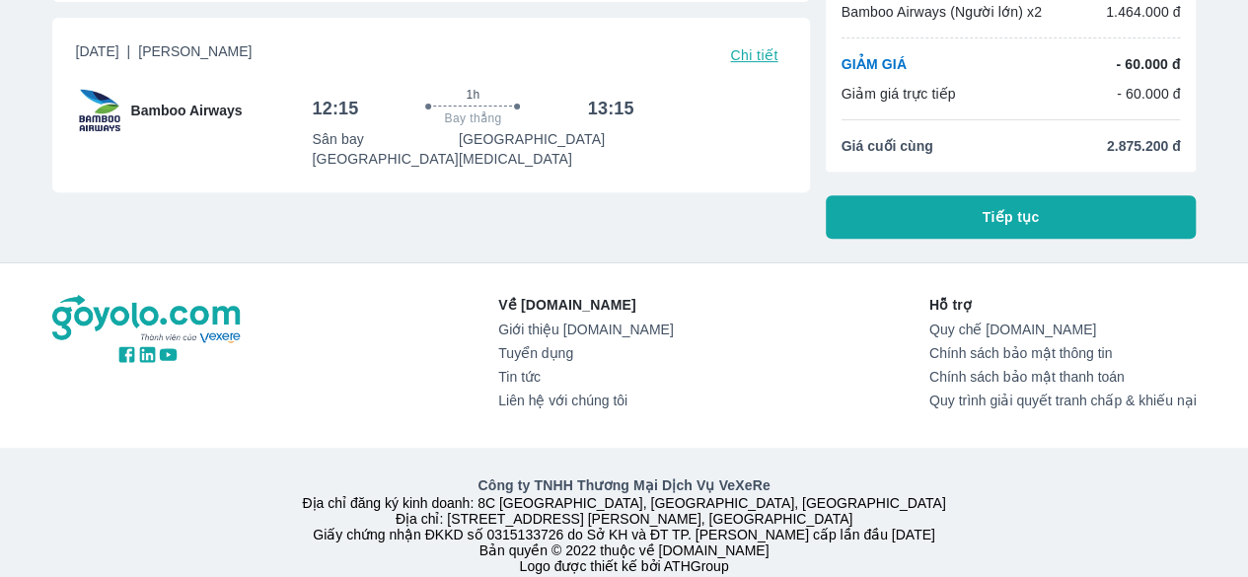
scroll to position [345, 0]
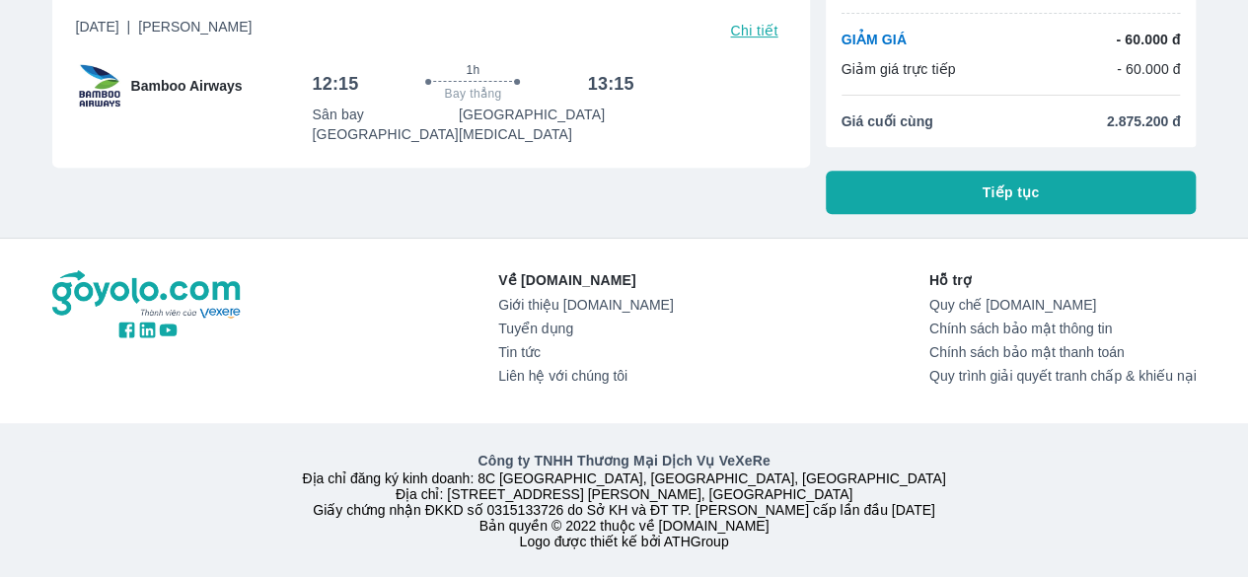
click at [1017, 183] on span "Tiếp tục" at bounding box center [1011, 193] width 57 height 20
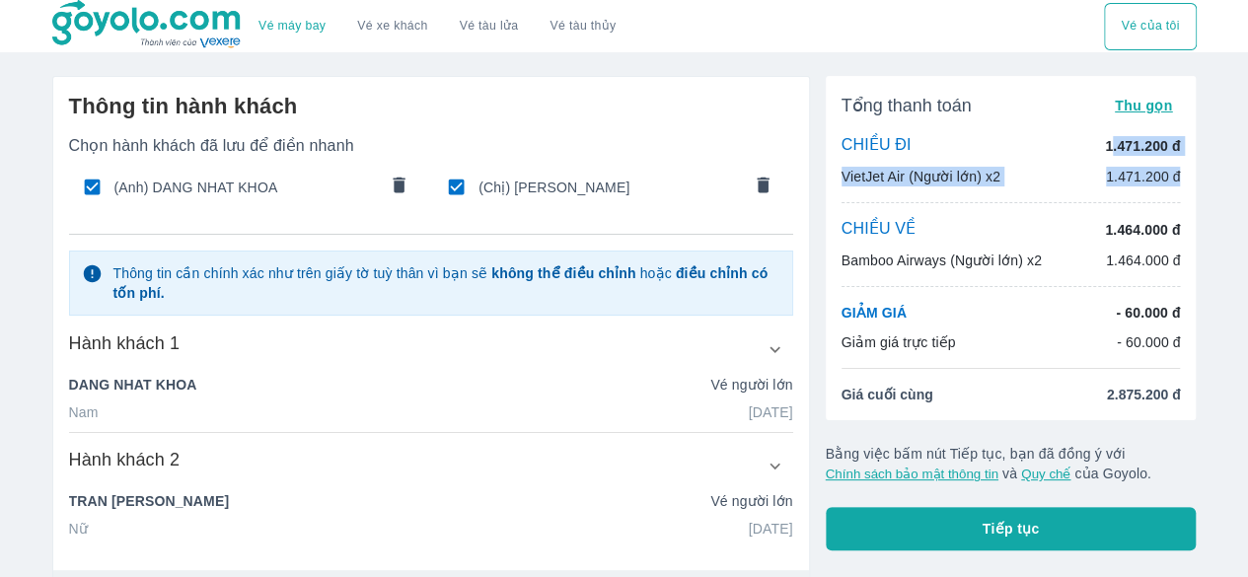
drag, startPoint x: 1204, startPoint y: 168, endPoint x: 1182, endPoint y: 177, distance: 23.5
click at [1206, 168] on div "Thông tin hành khách Chọn hành khách đã lưu để điền nhanh (Anh) DANG NHAT KHOA …" at bounding box center [625, 454] width 1176 height 789
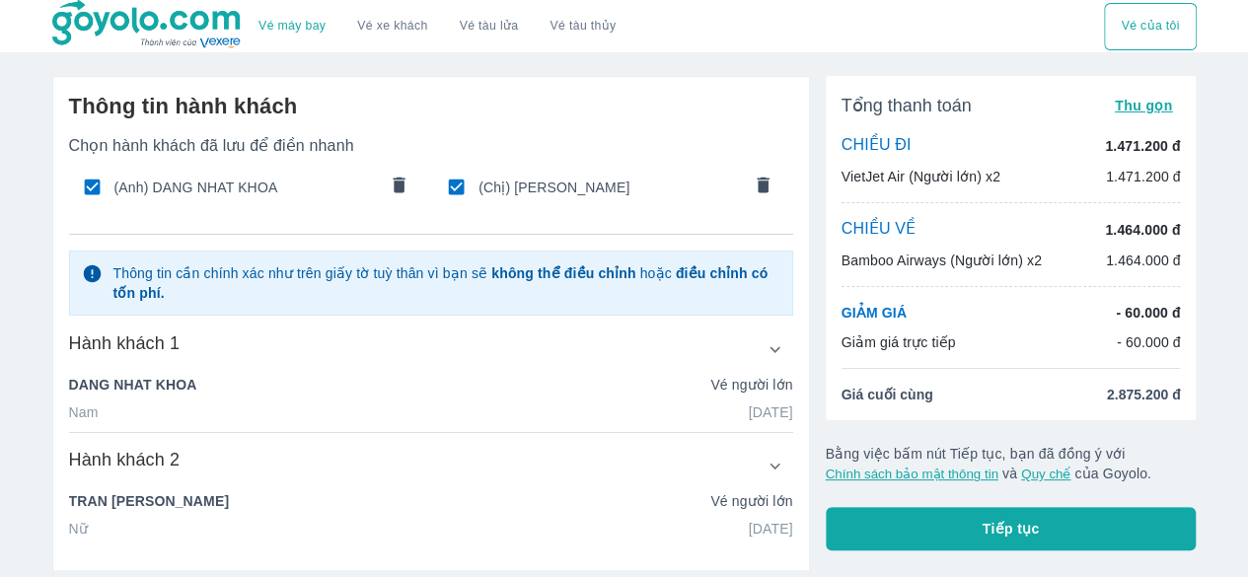
click at [1131, 198] on div "Tổng thanh toán Thu gọn CHIỀU ĐI 1.471.200 đ VietJet Air (Người lớn) x2 1.471.2…" at bounding box center [1011, 248] width 371 height 344
drag, startPoint x: 1110, startPoint y: 234, endPoint x: 1150, endPoint y: 257, distance: 46.9
click at [1150, 257] on div "CHIỀU VỀ 1.464.000 đ Bamboo Airways (Người lớn) x2 1.464.000 đ" at bounding box center [1011, 244] width 339 height 51
click at [1144, 261] on p "1.464.000 đ" at bounding box center [1143, 261] width 75 height 20
drag, startPoint x: 1128, startPoint y: 323, endPoint x: 1158, endPoint y: 349, distance: 40.6
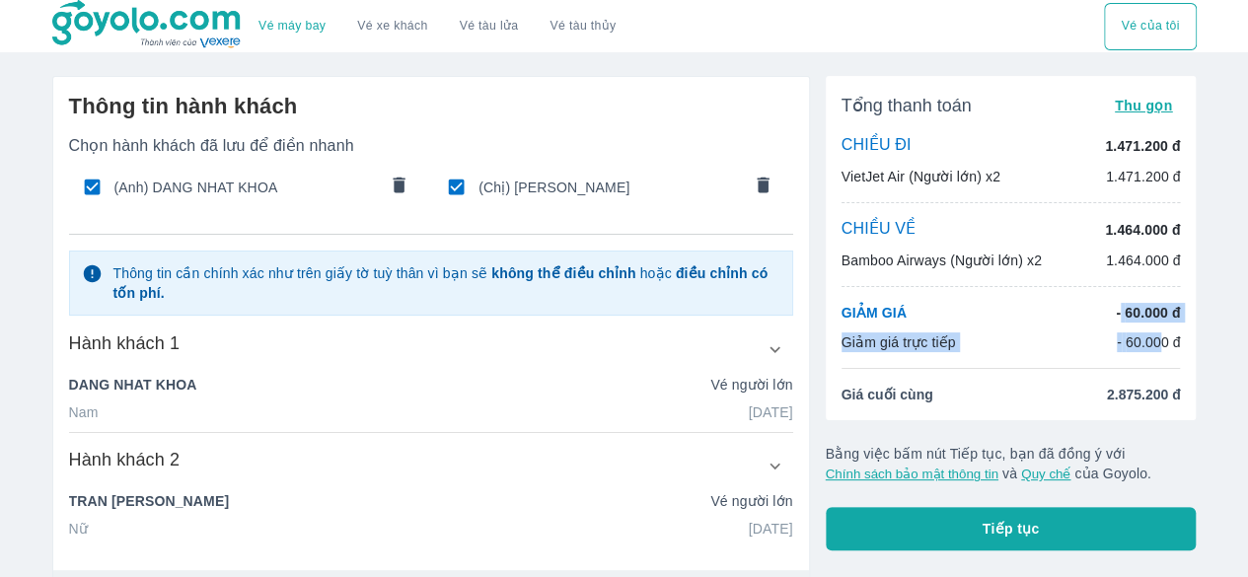
click at [1158, 349] on div "GIẢM GIÁ - 60.000 đ Giảm giá trực tiếp - 60.000 đ" at bounding box center [1011, 327] width 339 height 49
click at [0, 352] on div "Vé máy bay Vé xe khách Vé tàu lửa Vé tàu thủy Vé của tôi Thông tin hành khách C…" at bounding box center [624, 424] width 1248 height 849
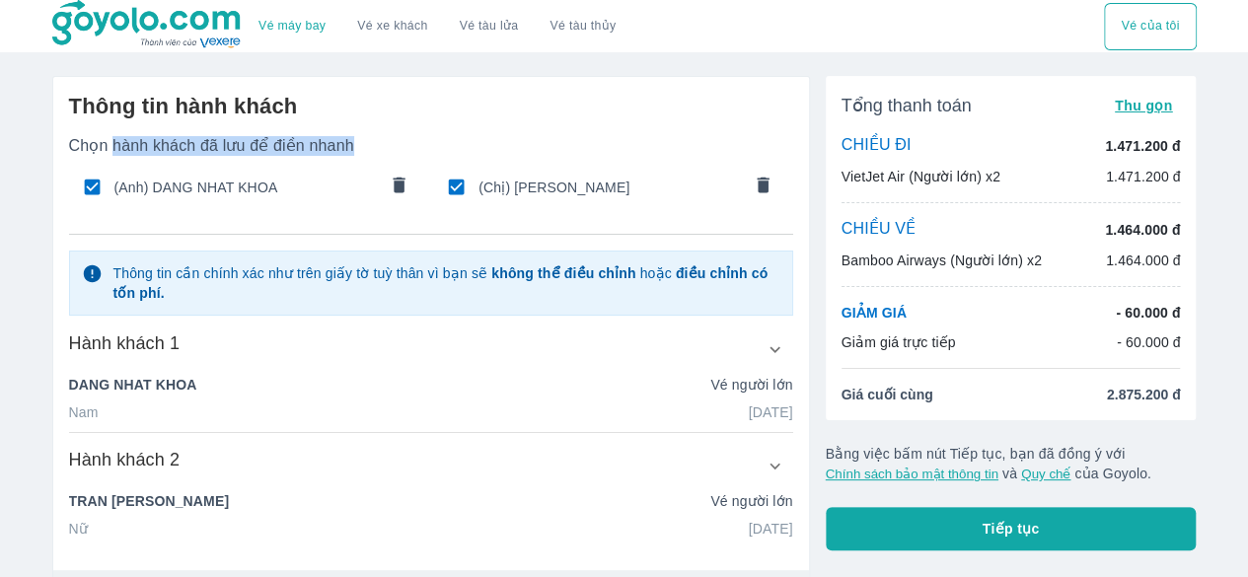
drag, startPoint x: 112, startPoint y: 147, endPoint x: 356, endPoint y: 139, distance: 243.8
click at [356, 139] on p "Chọn hành khách đã lưu để điền nhanh" at bounding box center [431, 146] width 724 height 20
click at [512, 143] on p "Chọn hành khách đã lưu để điền nhanh" at bounding box center [431, 146] width 724 height 20
drag, startPoint x: 409, startPoint y: 31, endPoint x: 669, endPoint y: 106, distance: 270.1
click at [669, 106] on h6 "Thông tin hành khách" at bounding box center [431, 107] width 724 height 28
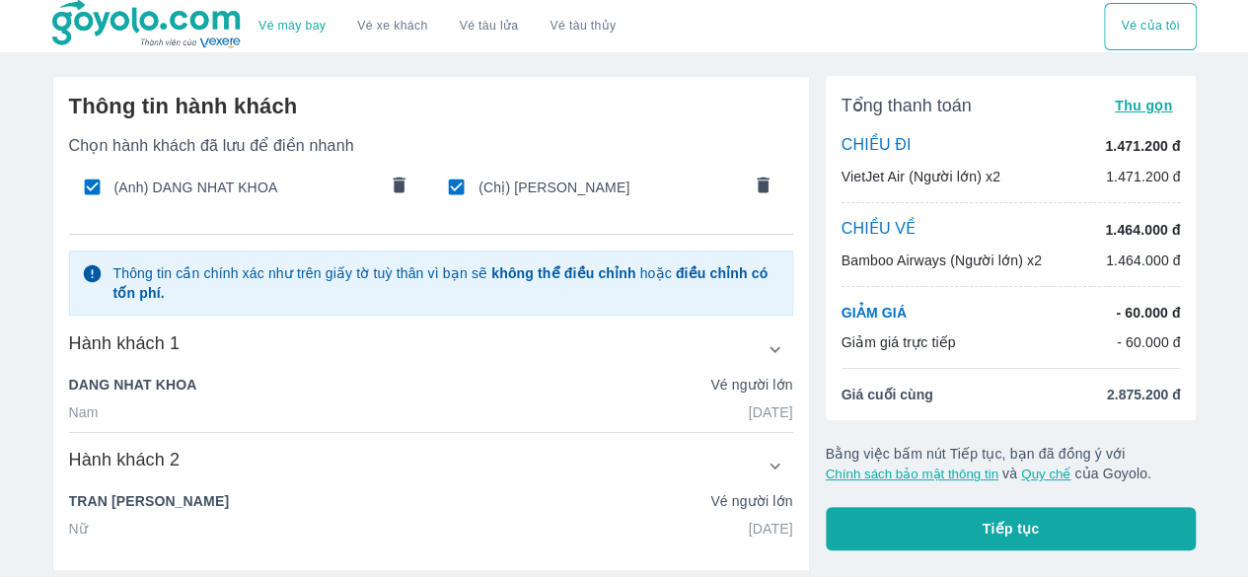
scroll to position [270, 0]
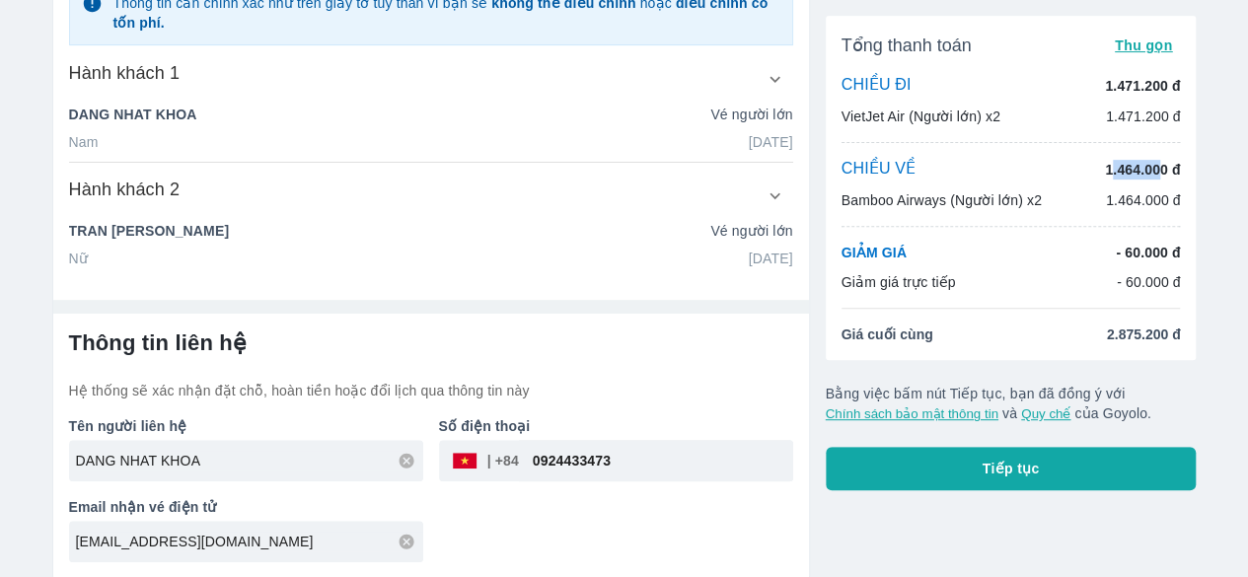
drag, startPoint x: 1113, startPoint y: 174, endPoint x: 1155, endPoint y: 173, distance: 42.4
click at [1155, 173] on p "1.464.000 đ" at bounding box center [1142, 170] width 75 height 20
click at [1064, 204] on div "Bamboo Airways (Người lớn) x2 1.464.000 đ" at bounding box center [1011, 200] width 339 height 20
click at [1066, 200] on div "Bamboo Airways (Người lớn) x2 1.464.000 đ" at bounding box center [1011, 200] width 339 height 20
drag, startPoint x: 1131, startPoint y: 194, endPoint x: 1161, endPoint y: 200, distance: 31.2
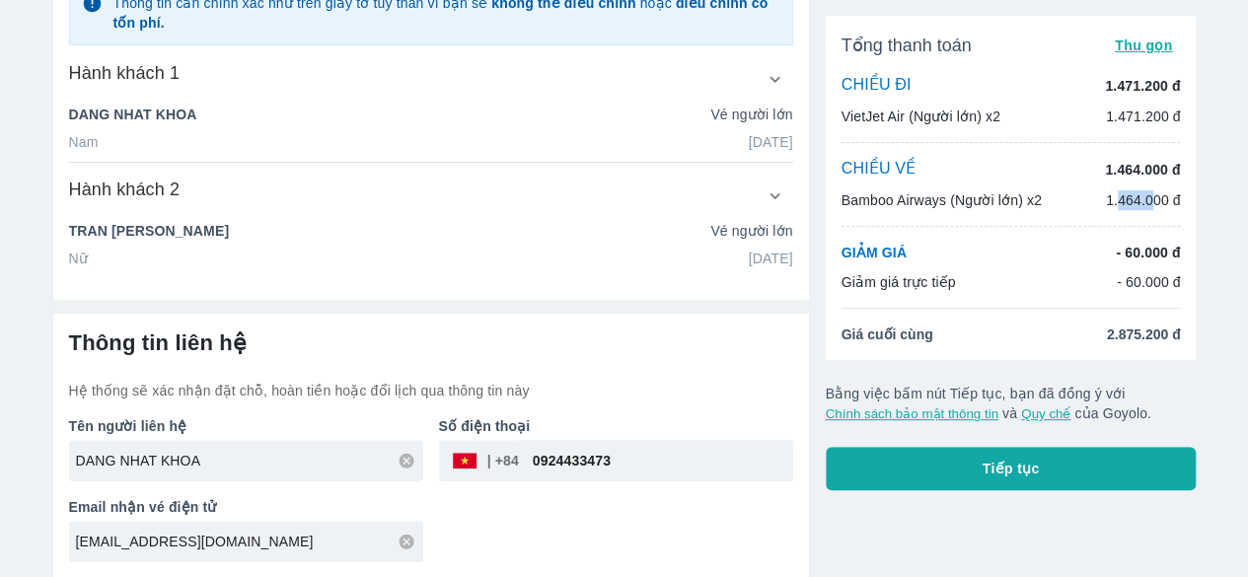
click at [1160, 200] on p "1.464.000 đ" at bounding box center [1143, 200] width 75 height 20
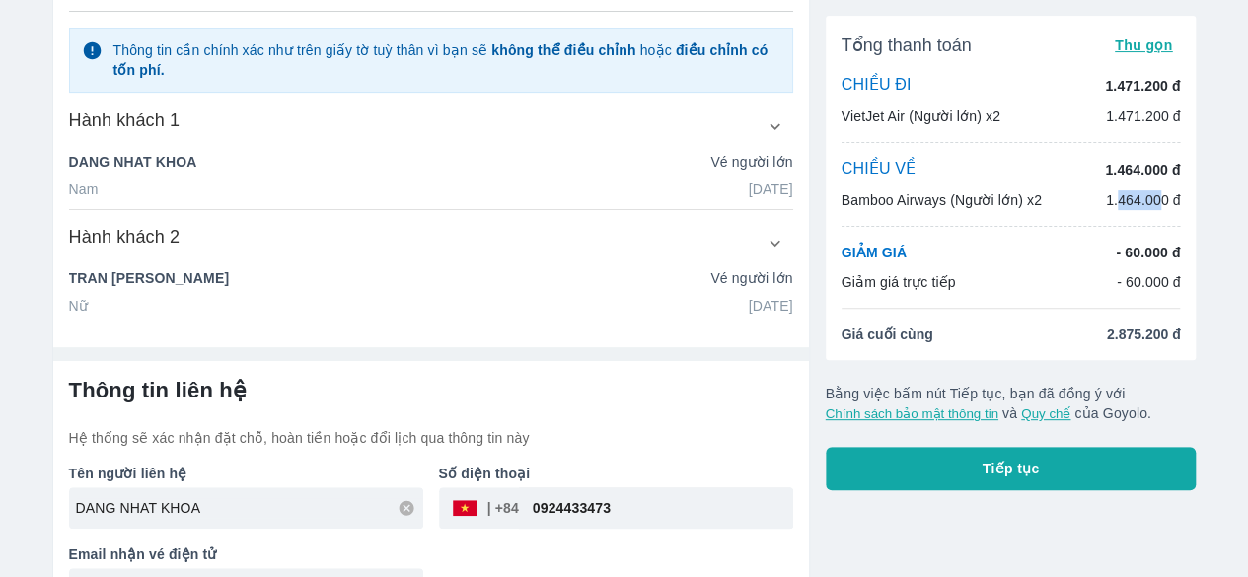
scroll to position [0, 0]
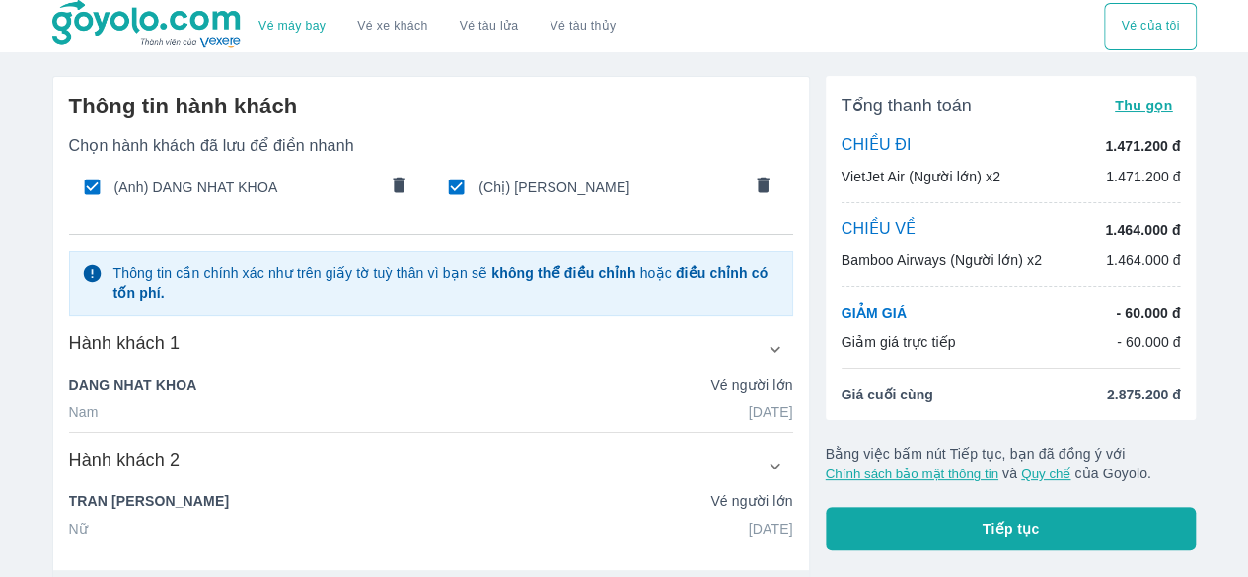
click at [1119, 368] on div "Tổng thanh toán Thu gọn CHIỀU ĐI 1.471.200 đ VietJet Air (Người lớn) x2 1.471.2…" at bounding box center [1011, 248] width 371 height 344
drag, startPoint x: 1127, startPoint y: 310, endPoint x: 1169, endPoint y: 350, distance: 58.6
click at [1169, 350] on div "GIẢM GIÁ - 60.000 đ Giảm giá trực tiếp - 60.000 đ" at bounding box center [1011, 327] width 339 height 49
click at [1169, 350] on p "- 60.000 đ" at bounding box center [1149, 342] width 64 height 20
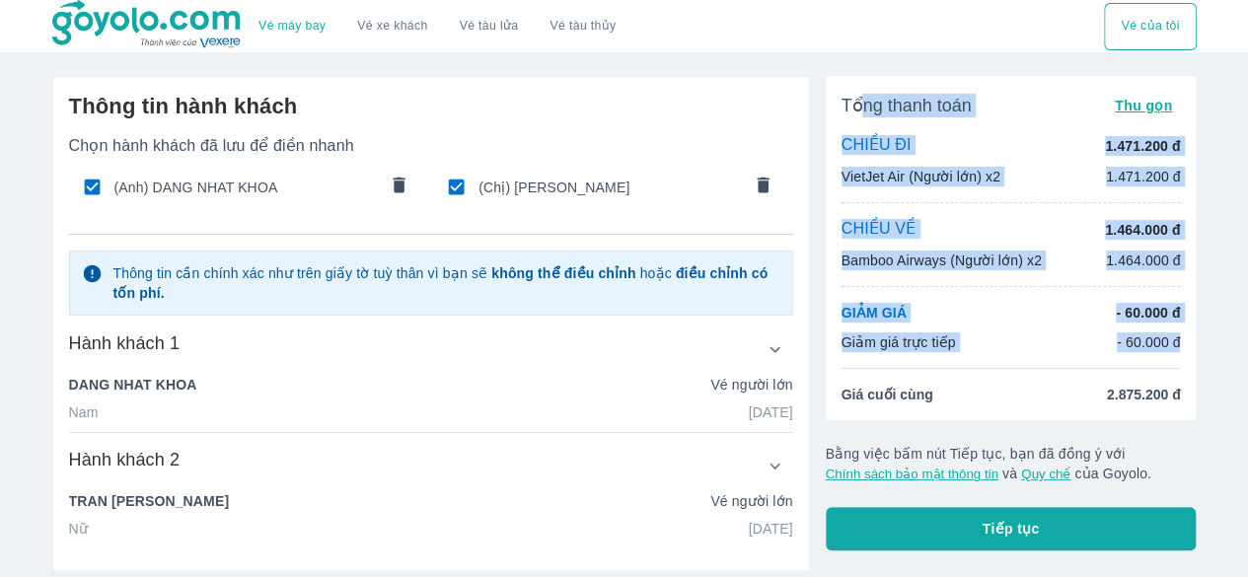
drag, startPoint x: 1186, startPoint y: 348, endPoint x: 856, endPoint y: 117, distance: 402.3
click at [856, 117] on div "Tổng thanh toán Thu gọn CHIỀU ĐI 1.471.200 đ VietJet Air (Người lớn) x2 1.471.2…" at bounding box center [1011, 248] width 371 height 344
click at [1113, 148] on p "1.471.200 đ" at bounding box center [1142, 146] width 75 height 20
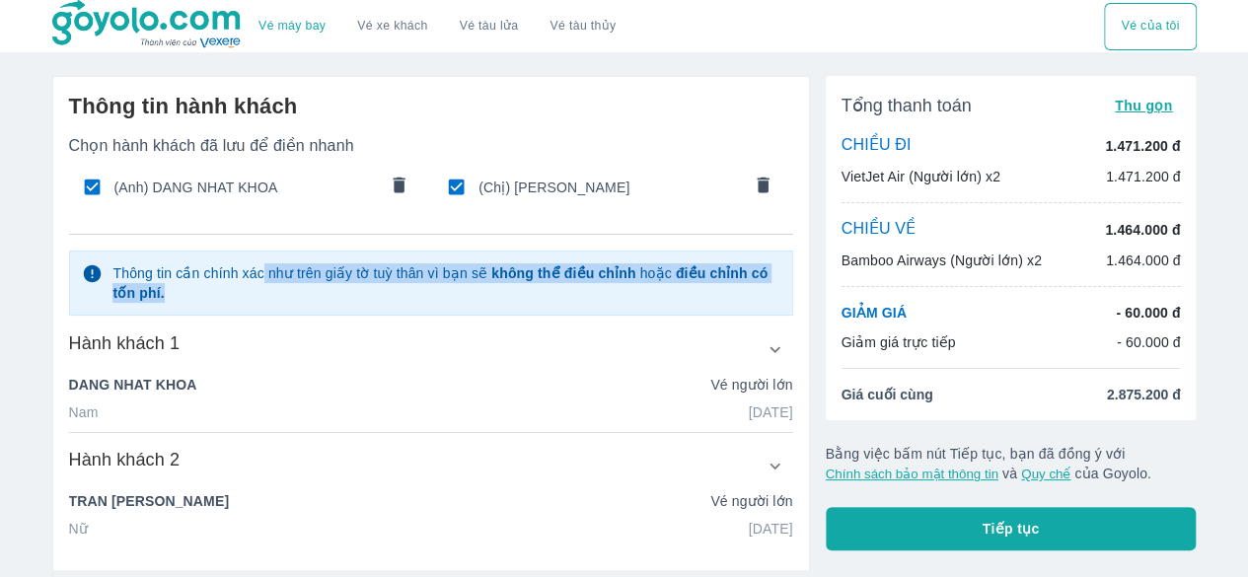
drag, startPoint x: 263, startPoint y: 264, endPoint x: 547, endPoint y: 285, distance: 283.9
click at [547, 285] on p "Thông tin cần chính xác như trên giấy tờ tuỳ thân vì bạn sẽ không thể điều chỉn…" at bounding box center [445, 282] width 667 height 39
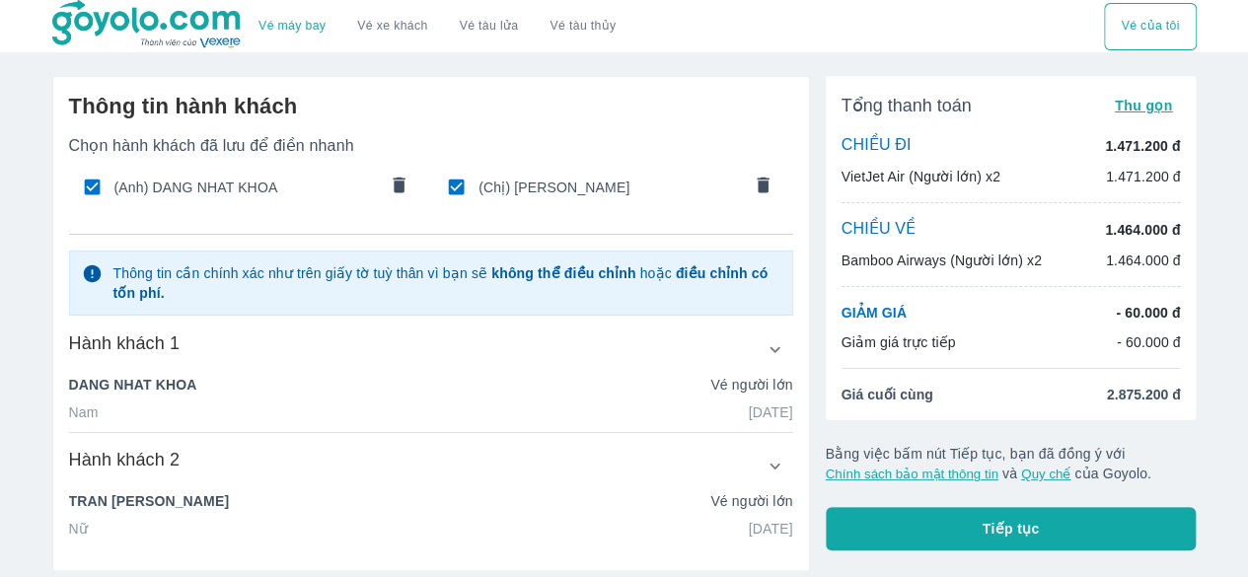
click at [460, 328] on div "Chọn hành khách đã lưu để điền nhanh (Anh) DANG NHAT KHOA (Chị) TRAN NGUYEN NHA…" at bounding box center [431, 337] width 724 height 403
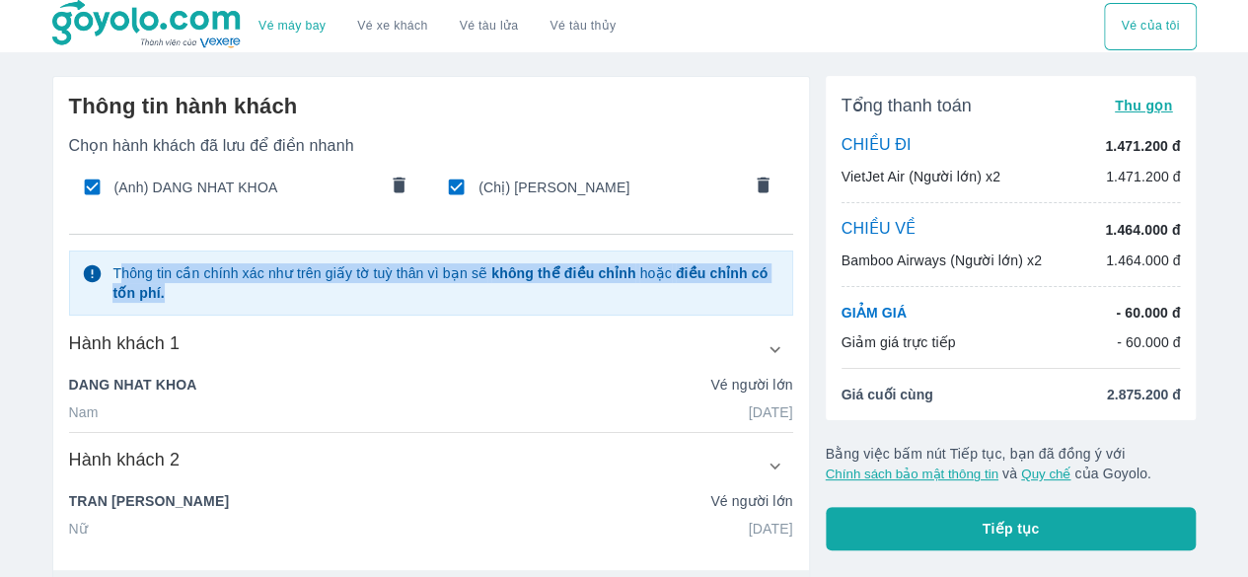
drag, startPoint x: 118, startPoint y: 264, endPoint x: 418, endPoint y: 291, distance: 301.1
click at [416, 291] on p "Thông tin cần chính xác như trên giấy tờ tuỳ thân vì bạn sẽ không thể điều chỉn…" at bounding box center [445, 282] width 667 height 39
click at [418, 291] on p "Thông tin cần chính xác như trên giấy tờ tuỳ thân vì bạn sẽ không thể điều chỉn…" at bounding box center [445, 282] width 667 height 39
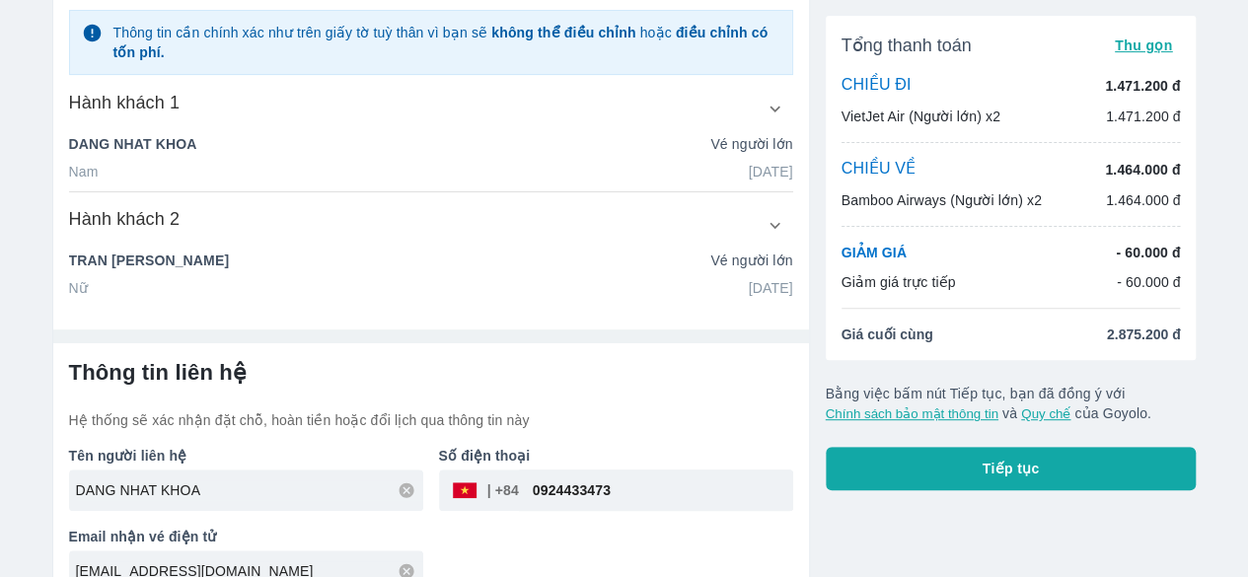
scroll to position [270, 0]
